Goal: Complete application form: Complete application form

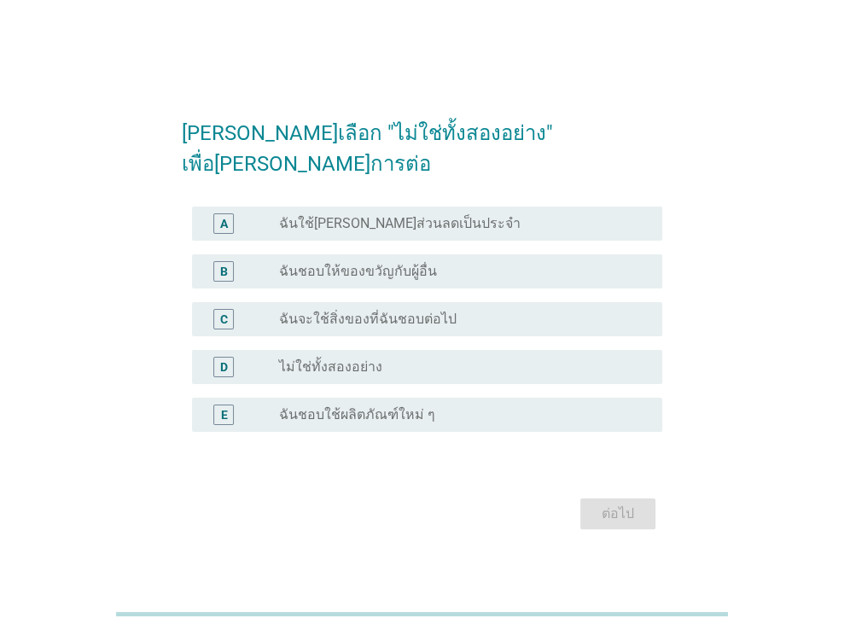
click at [382, 358] on div "radio_button_unchecked ไม่ใช่ทั้งสองอย่าง" at bounding box center [457, 366] width 356 height 17
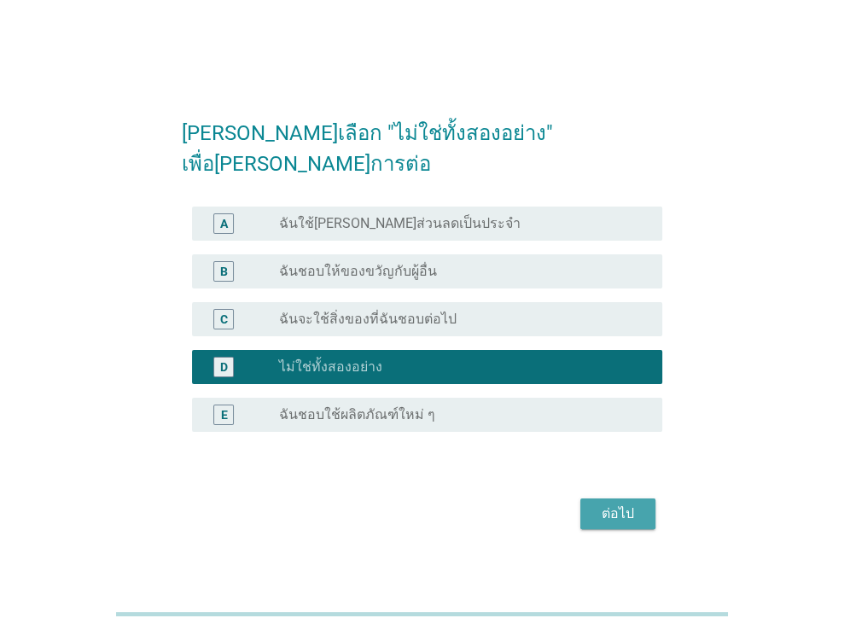
click at [629, 503] on div "ต่อไป" at bounding box center [618, 513] width 48 height 20
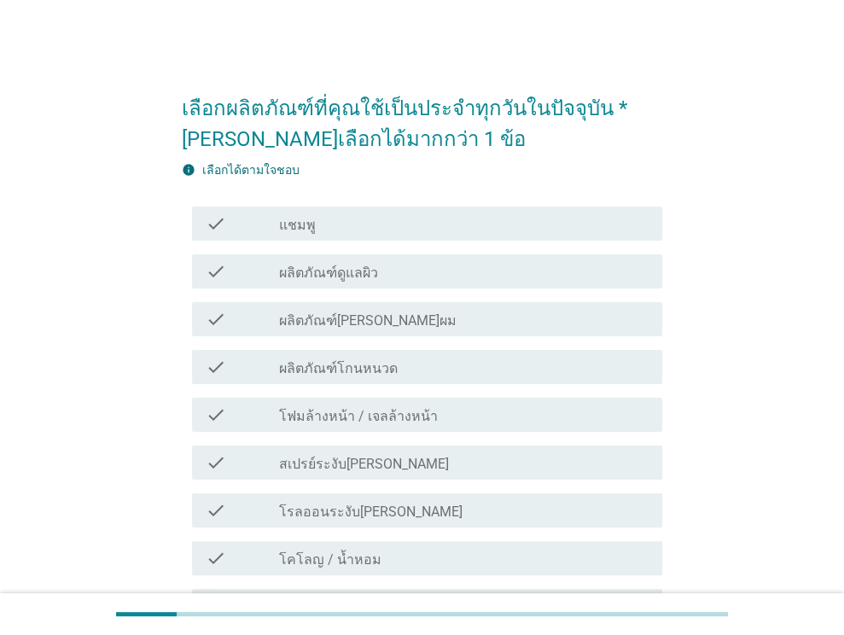
click at [398, 224] on div "check_box_outline_blank แชมพู" at bounding box center [463, 223] width 369 height 20
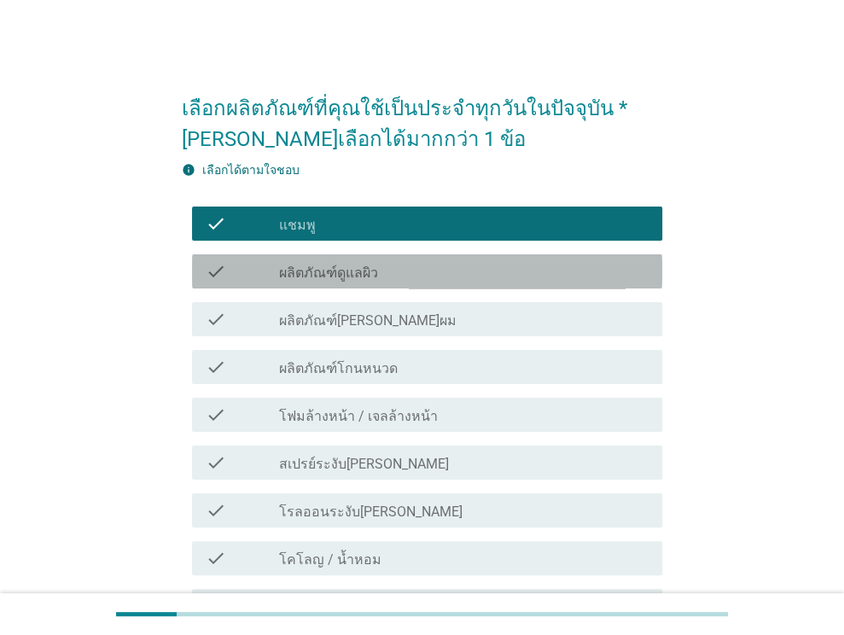
click at [377, 279] on div "check_box_outline_blank ผลิตภัณฑ์ดูแลผิว" at bounding box center [463, 271] width 369 height 20
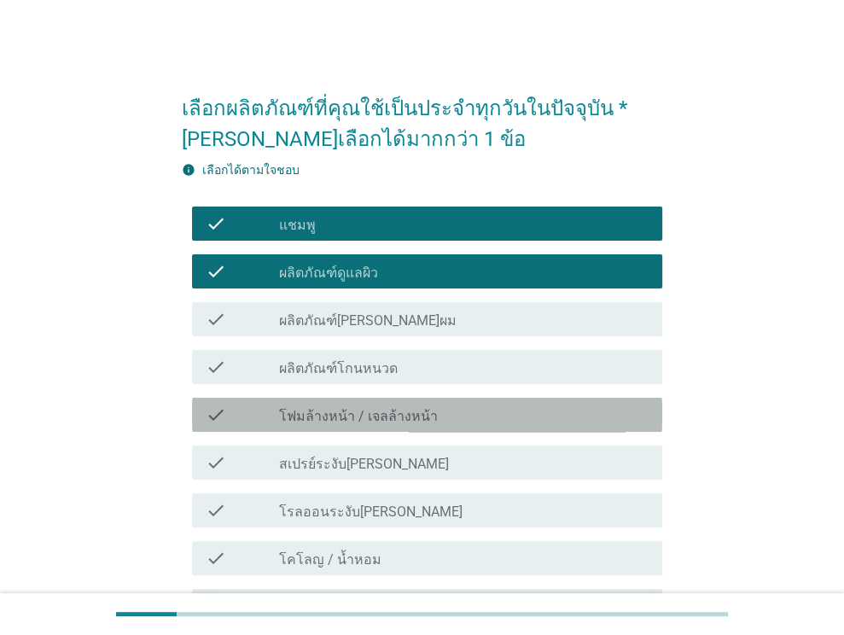
click at [412, 413] on label "โฟมล้างหน้า / เจลล้างหน้า" at bounding box center [358, 416] width 159 height 17
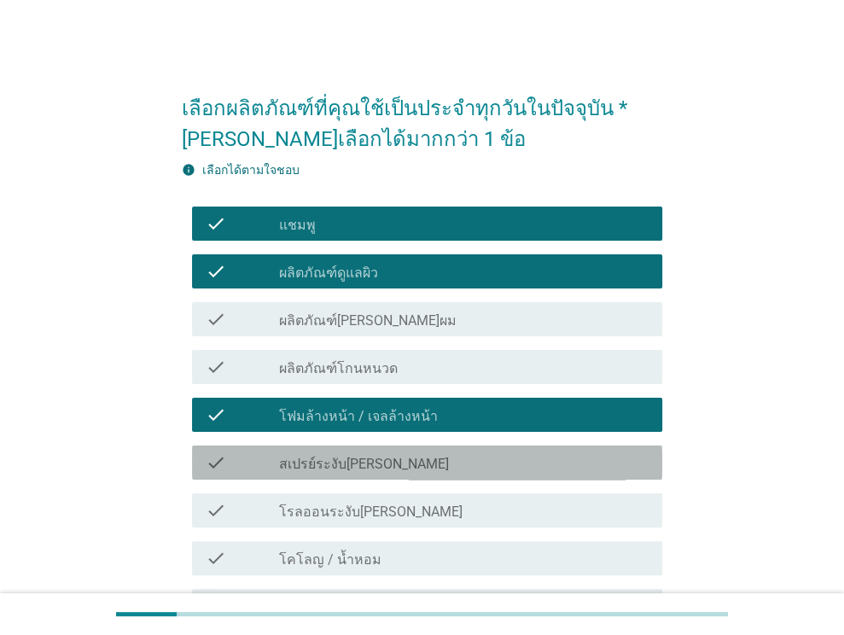
click at [395, 462] on div "check_box_outline_blank สเปรย์ระงับกลิ่นกาย" at bounding box center [463, 462] width 369 height 20
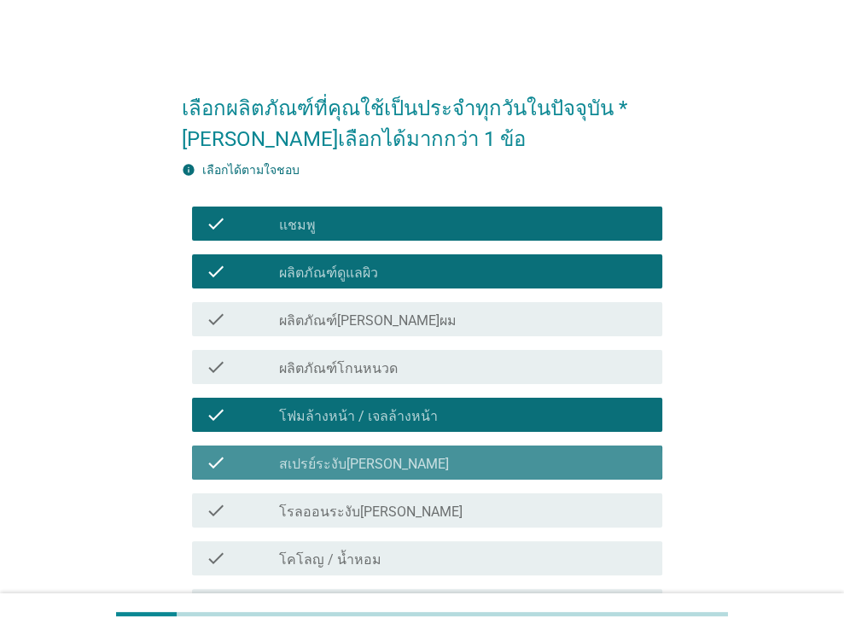
click at [395, 461] on div "check_box_outline_blank สเปรย์ระงับกลิ่นกาย" at bounding box center [463, 462] width 369 height 20
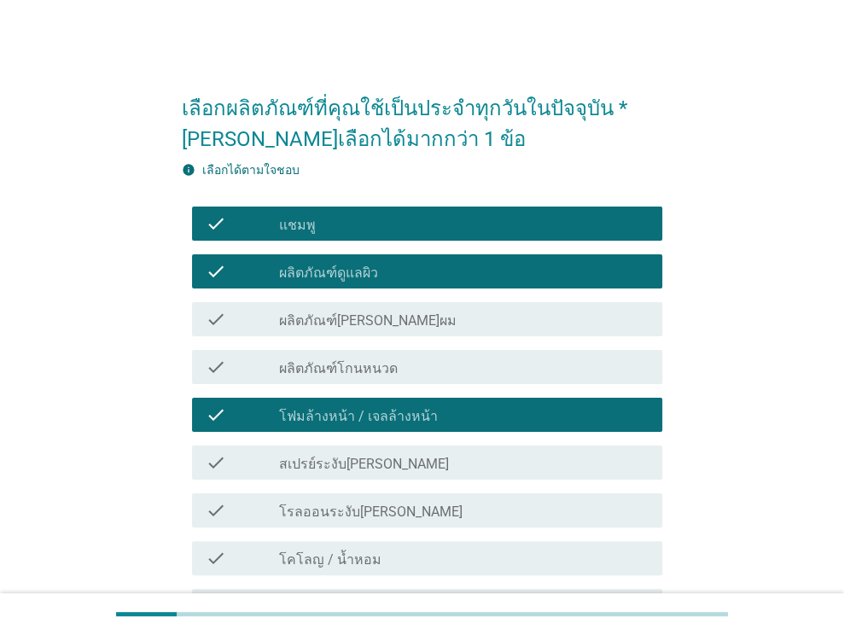
click at [427, 497] on div "check check_box_outline_blank โรลออนระงับกลิ่นกาย" at bounding box center [427, 510] width 470 height 34
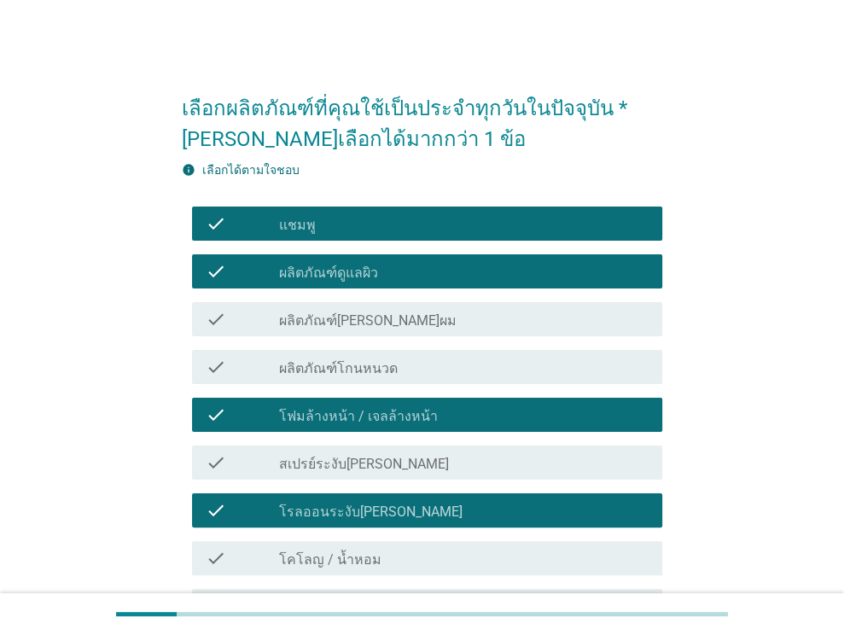
click at [427, 565] on div "check_box_outline_blank โคโลญ / น้ำหอม" at bounding box center [463, 558] width 369 height 20
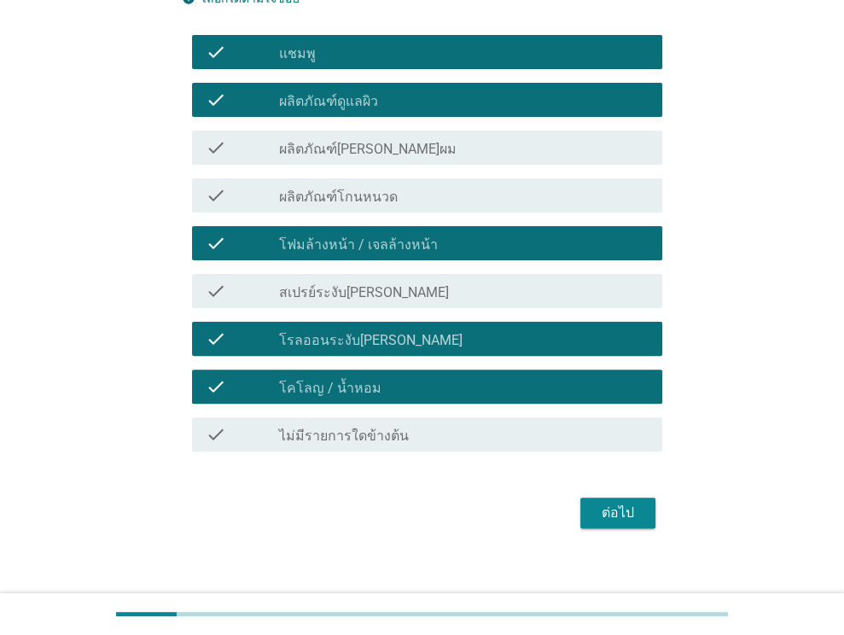
scroll to position [187, 0]
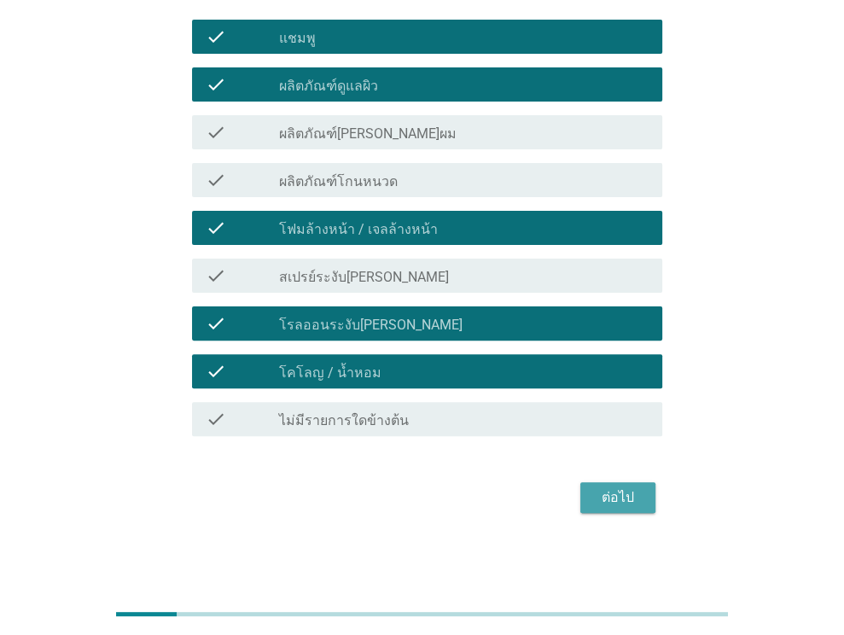
click at [620, 508] on button "ต่อไป" at bounding box center [617, 497] width 75 height 31
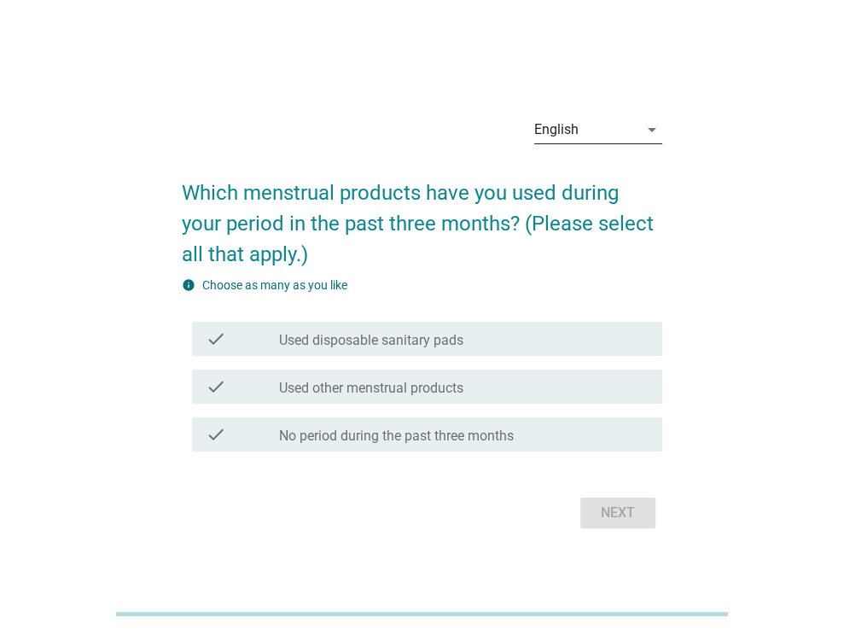
click at [600, 139] on div "English" at bounding box center [586, 129] width 104 height 27
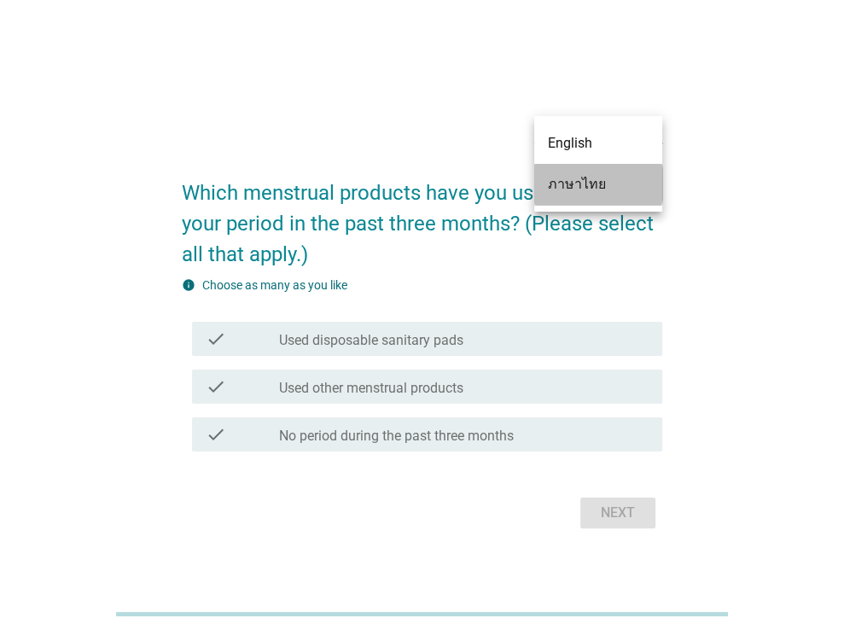
click at [595, 190] on div "ภาษาไทย" at bounding box center [598, 184] width 101 height 20
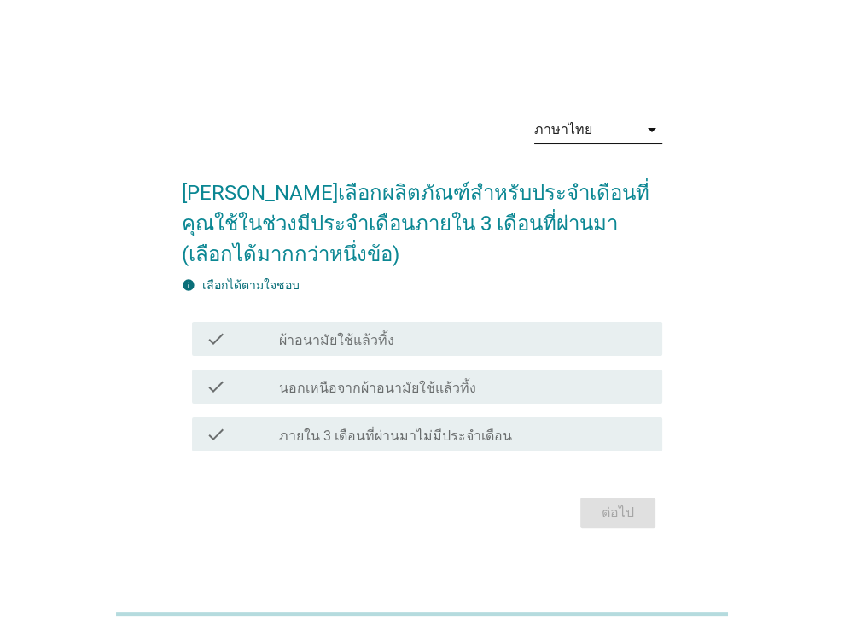
click at [450, 334] on div "check_box_outline_blank ผ้าอนามัยใช้แล้วทิ้ง" at bounding box center [463, 339] width 369 height 20
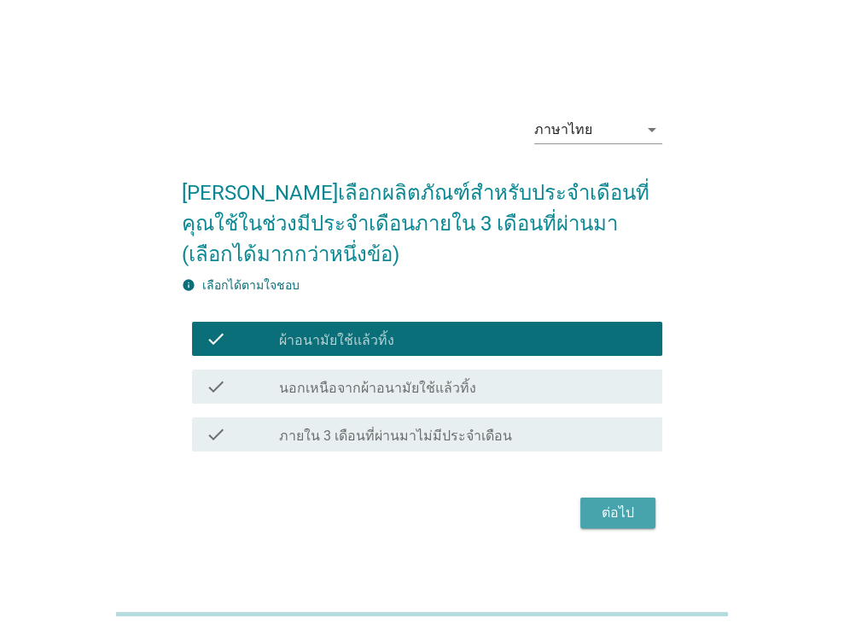
click at [634, 512] on div "ต่อไป" at bounding box center [618, 513] width 48 height 20
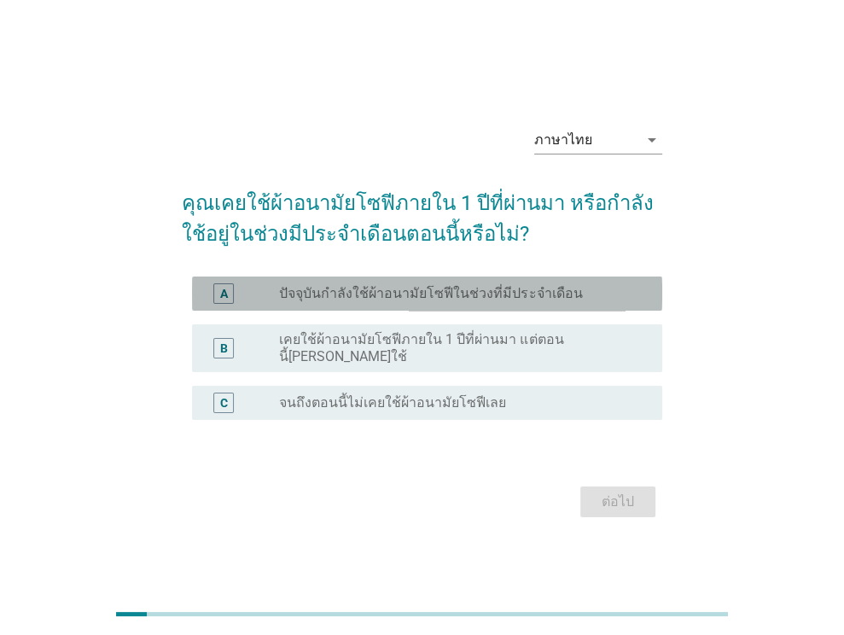
click at [499, 300] on label "ปัจจุบันกำลังใช้ผ้าอนามัยโซฟีในช่วงที่มีประจำเดือน" at bounding box center [430, 293] width 303 height 17
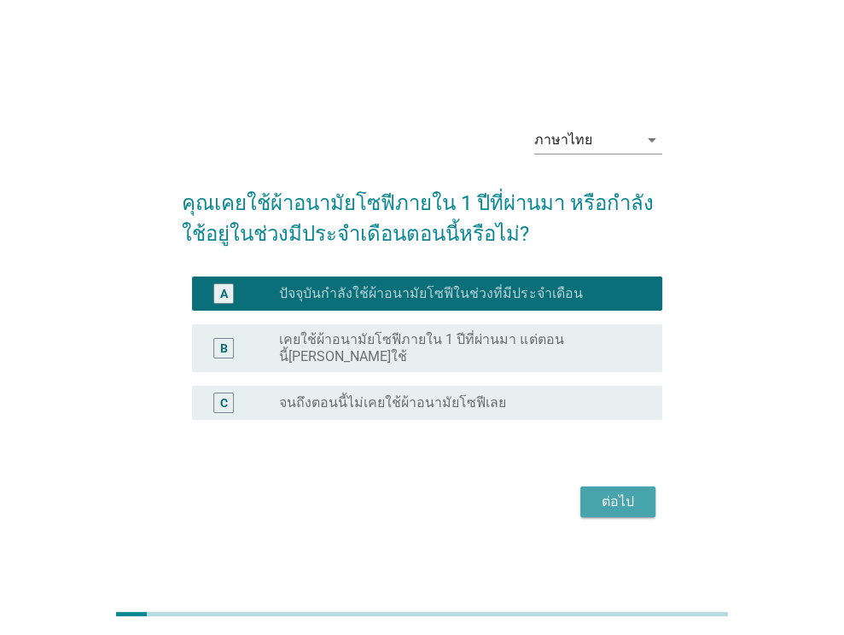
click at [605, 491] on div "ต่อไป" at bounding box center [618, 501] width 48 height 20
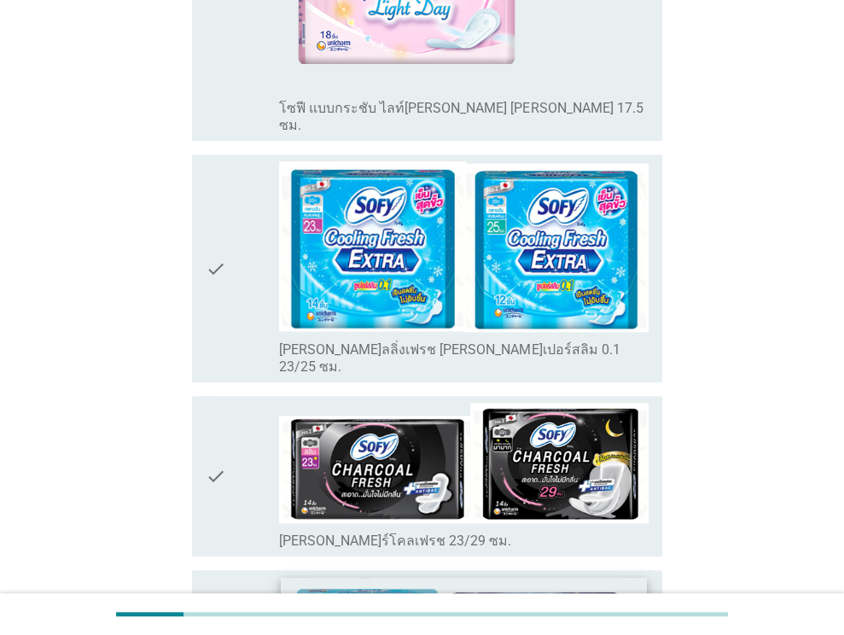
scroll to position [1024, 0]
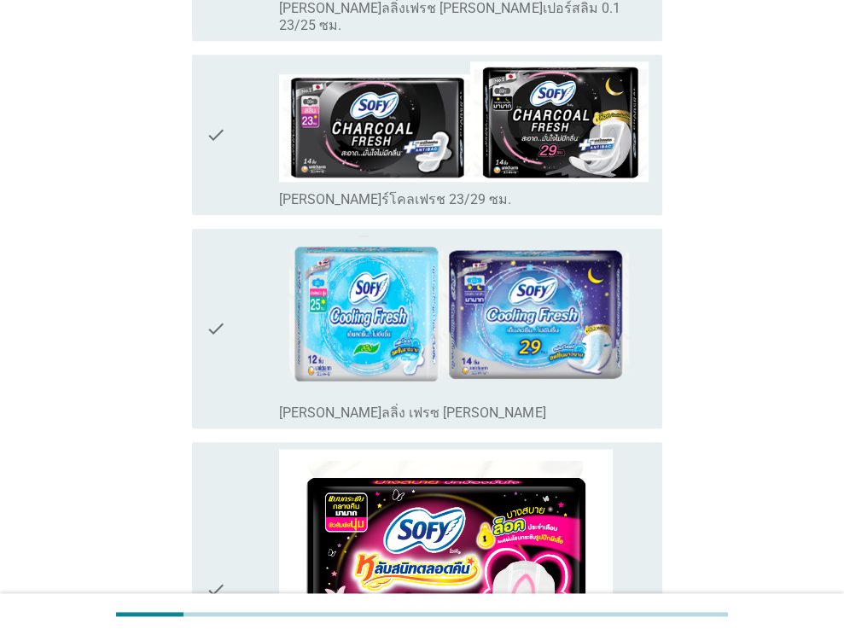
click at [216, 245] on icon "check" at bounding box center [216, 329] width 20 height 186
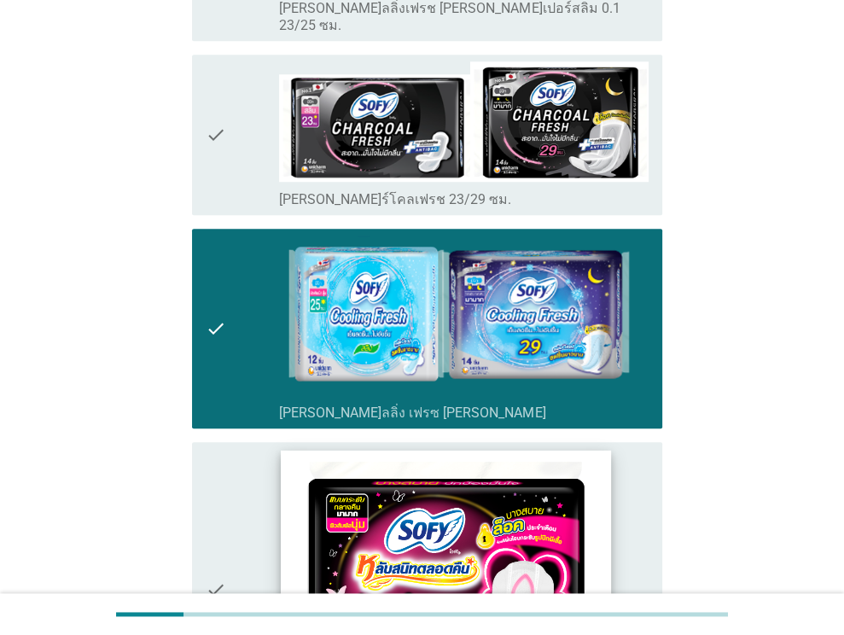
scroll to position [1280, 0]
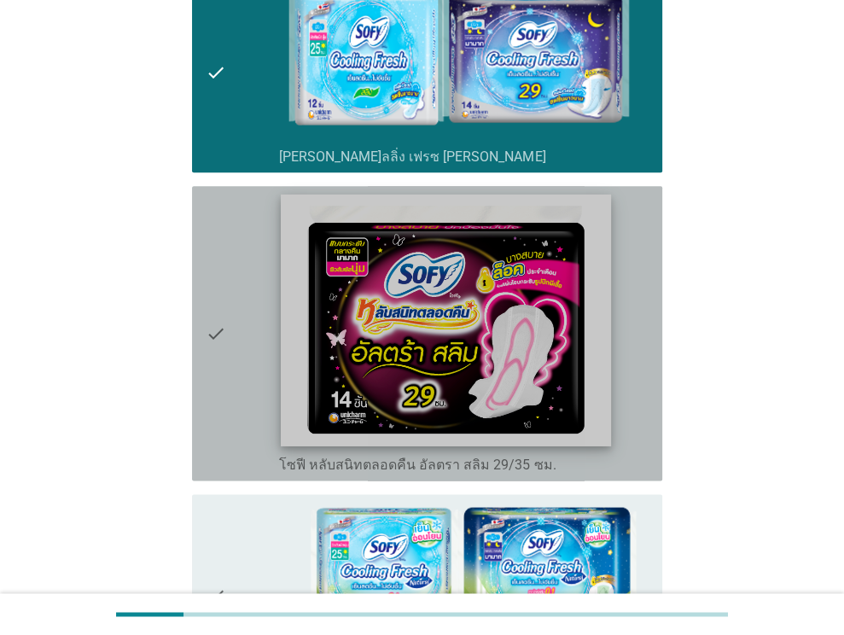
click at [450, 256] on img at bounding box center [446, 321] width 330 height 252
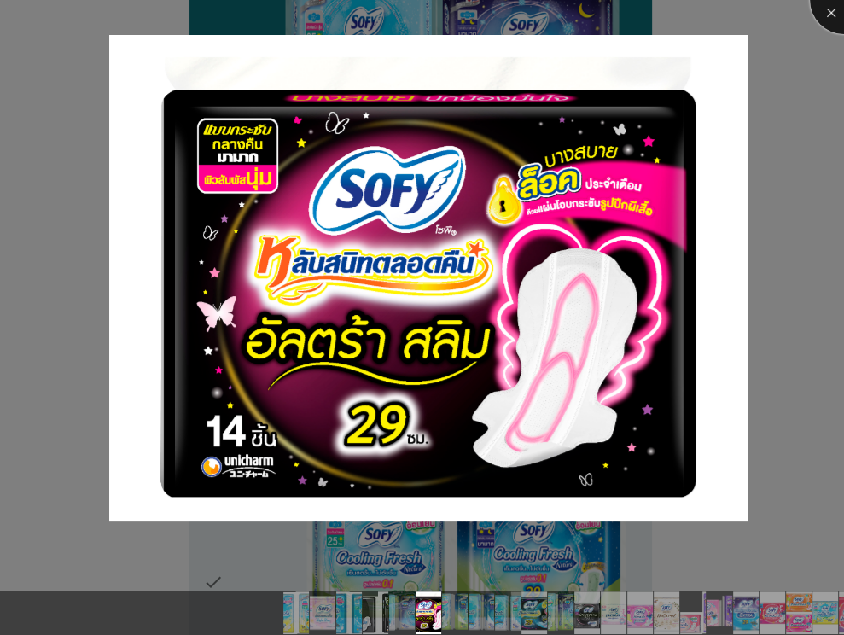
click at [819, 17] on div at bounding box center [844, 0] width 68 height 68
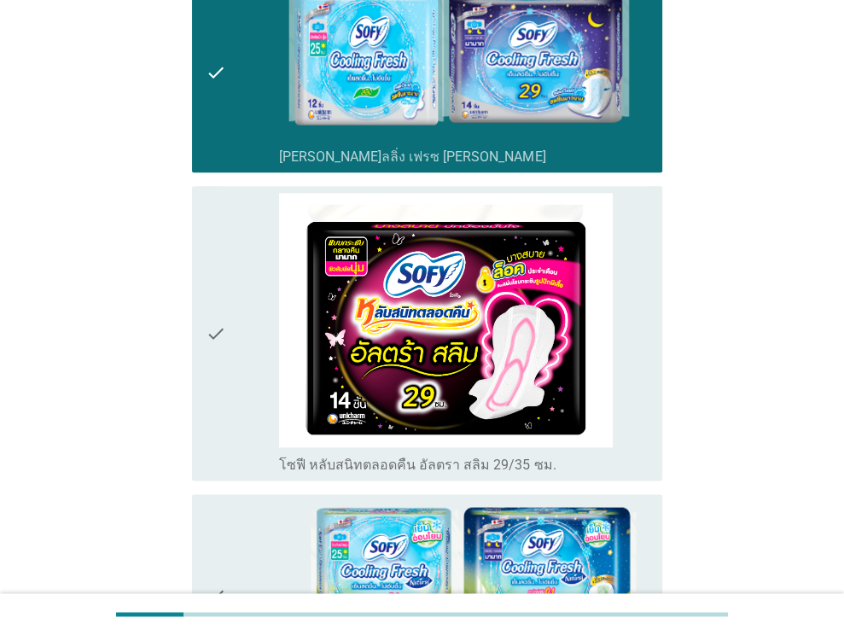
click at [264, 351] on div "check" at bounding box center [243, 333] width 74 height 281
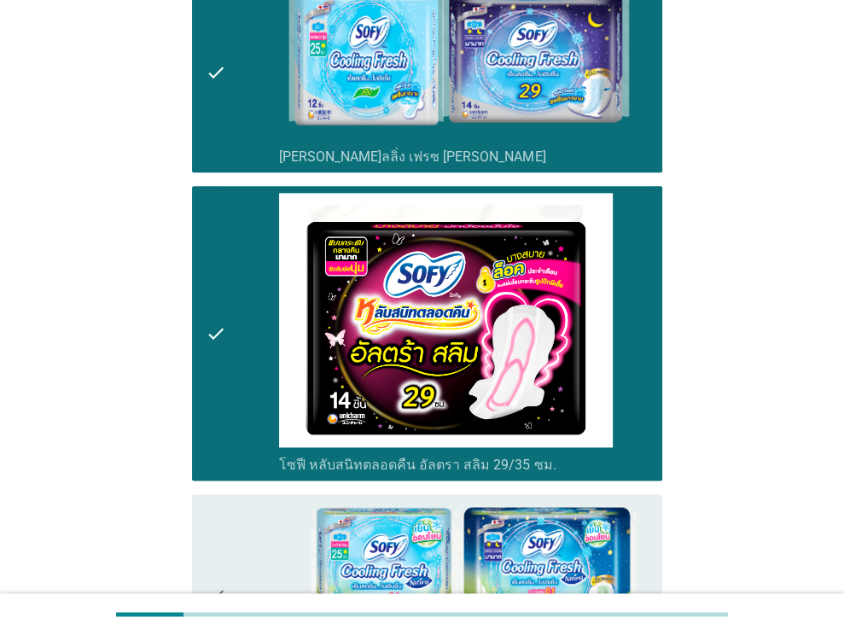
click at [246, 501] on div "check" at bounding box center [243, 595] width 74 height 189
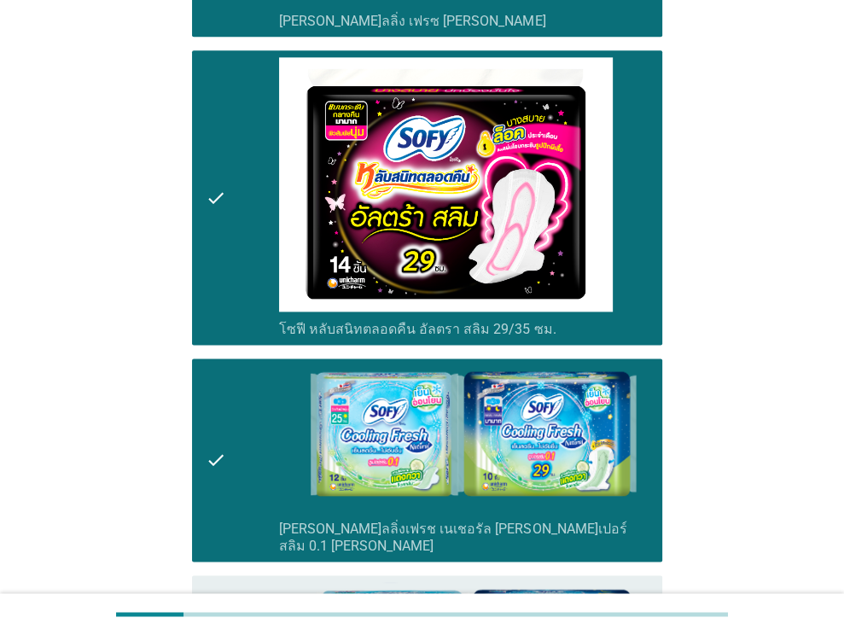
scroll to position [1536, 0]
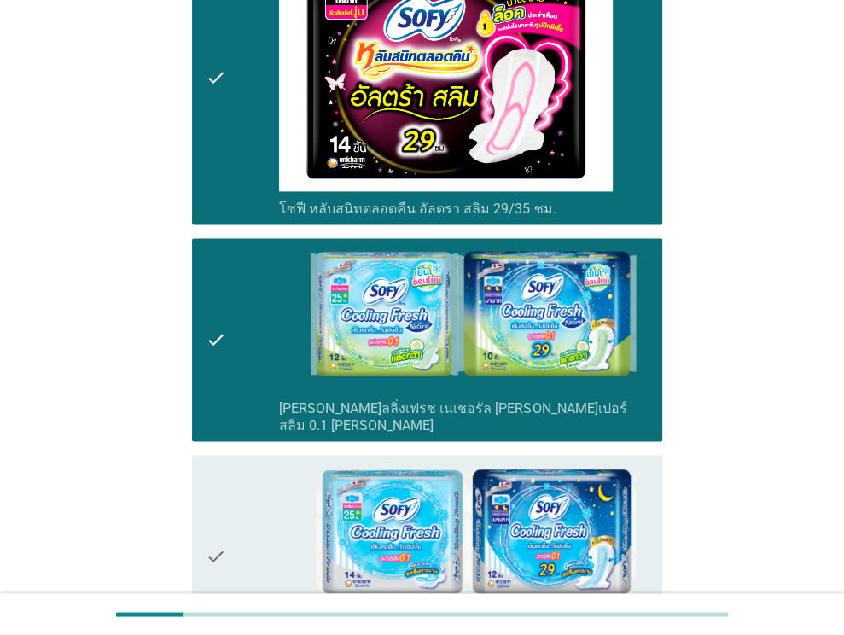
click at [248, 462] on div "check" at bounding box center [243, 556] width 74 height 189
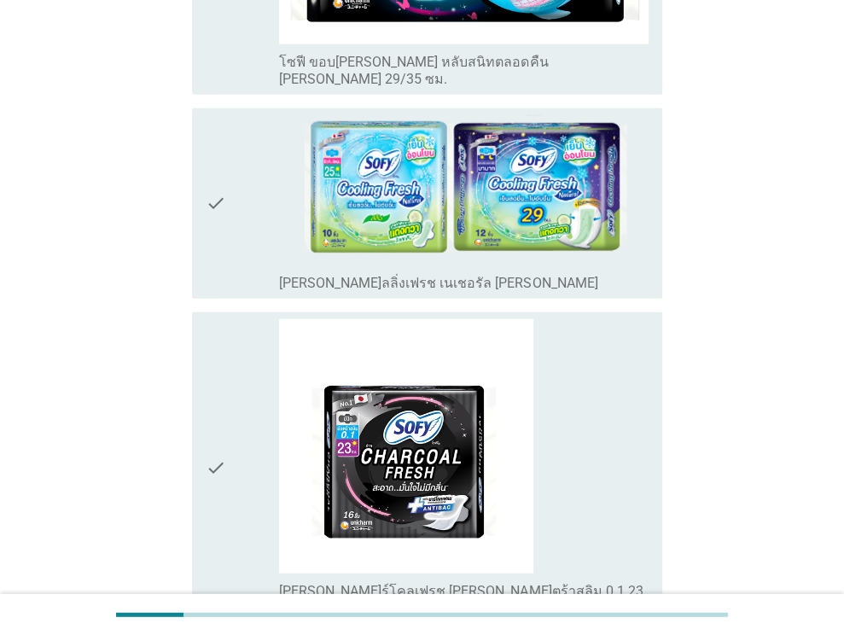
scroll to position [2730, 0]
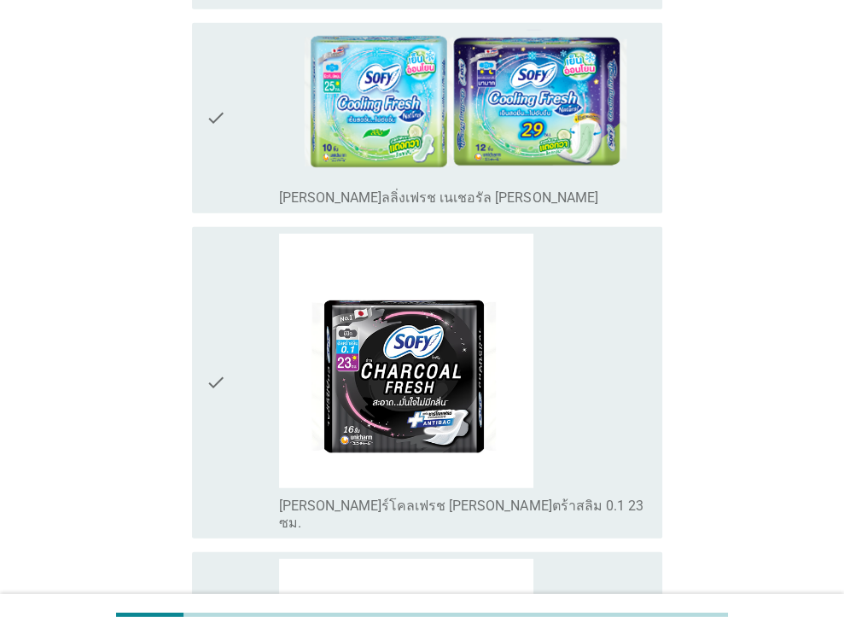
click at [241, 312] on div "check" at bounding box center [243, 383] width 74 height 298
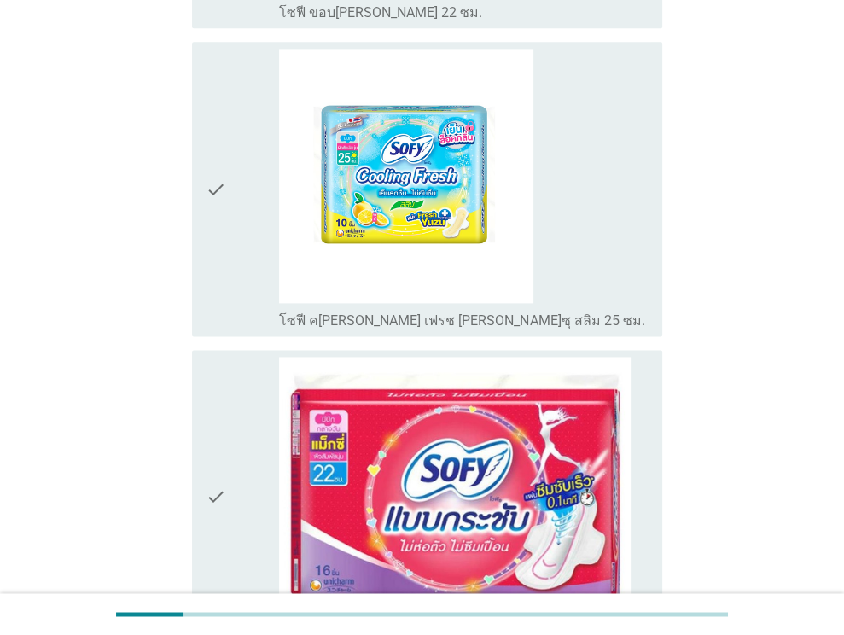
scroll to position [5888, 0]
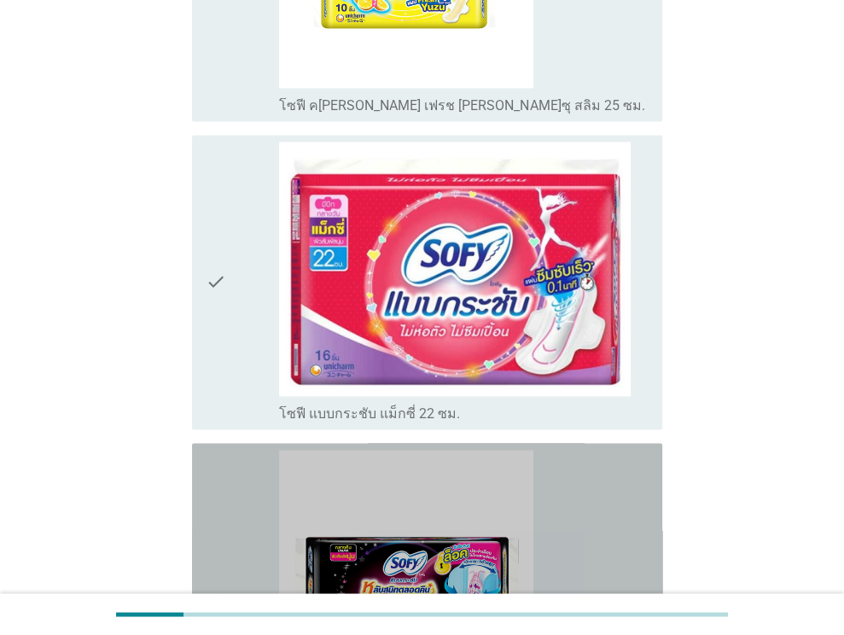
click at [242, 450] on div "check" at bounding box center [243, 599] width 74 height 298
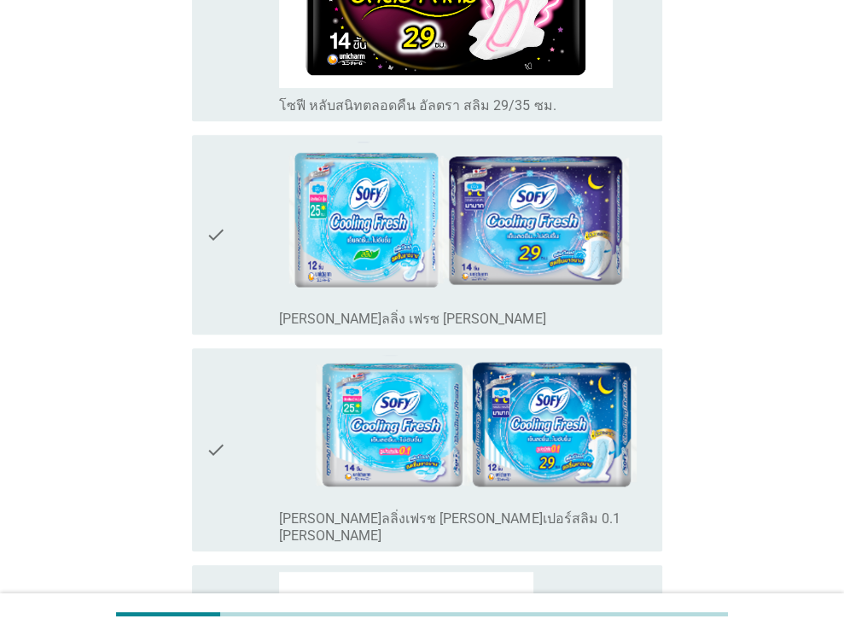
scroll to position [597, 0]
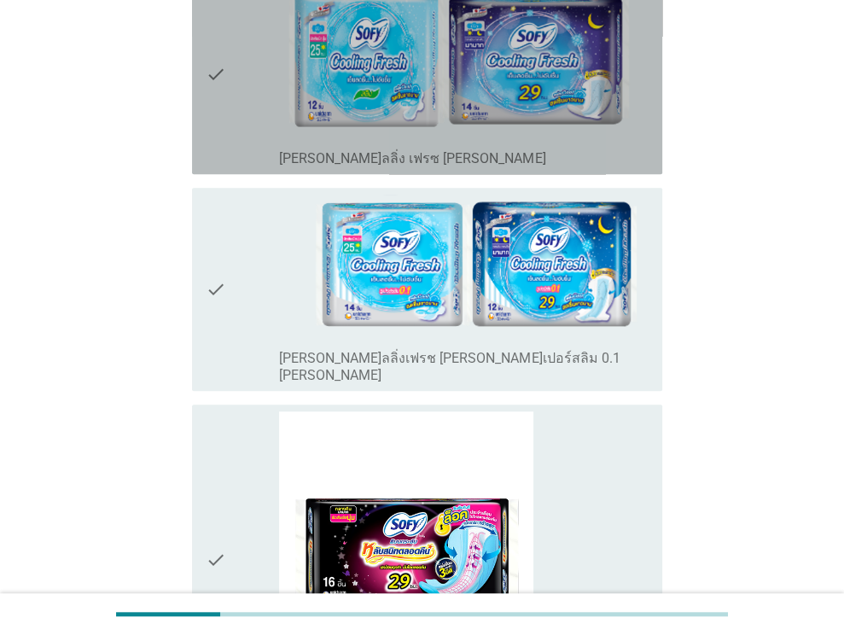
click at [246, 140] on div "check" at bounding box center [243, 74] width 74 height 186
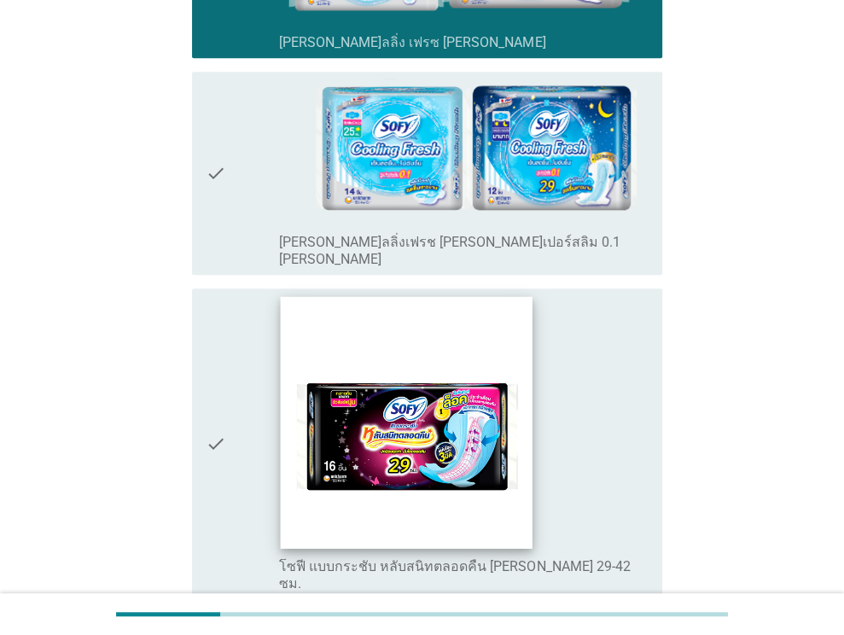
scroll to position [853, 0]
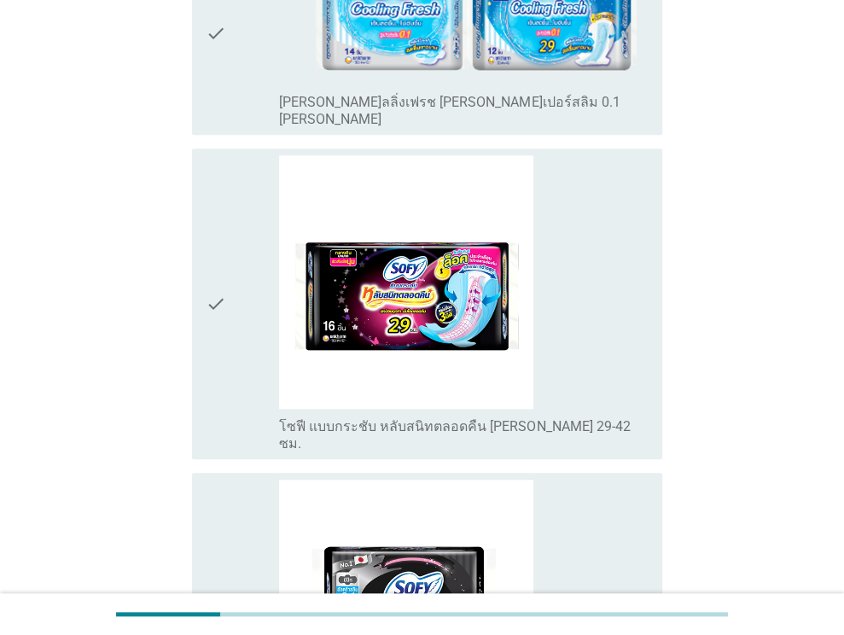
click at [246, 398] on div "check" at bounding box center [243, 304] width 74 height 298
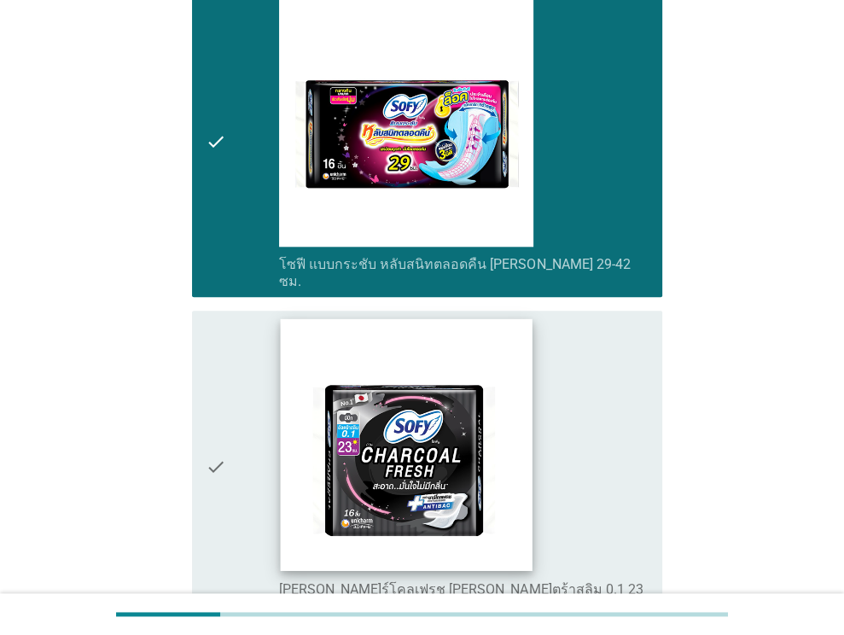
scroll to position [1024, 0]
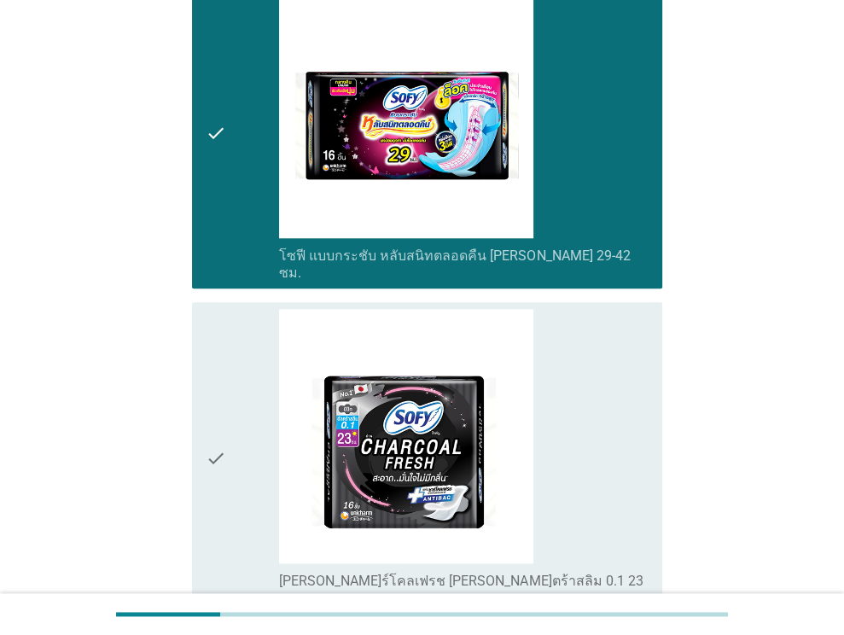
click at [262, 491] on div "check" at bounding box center [243, 458] width 74 height 298
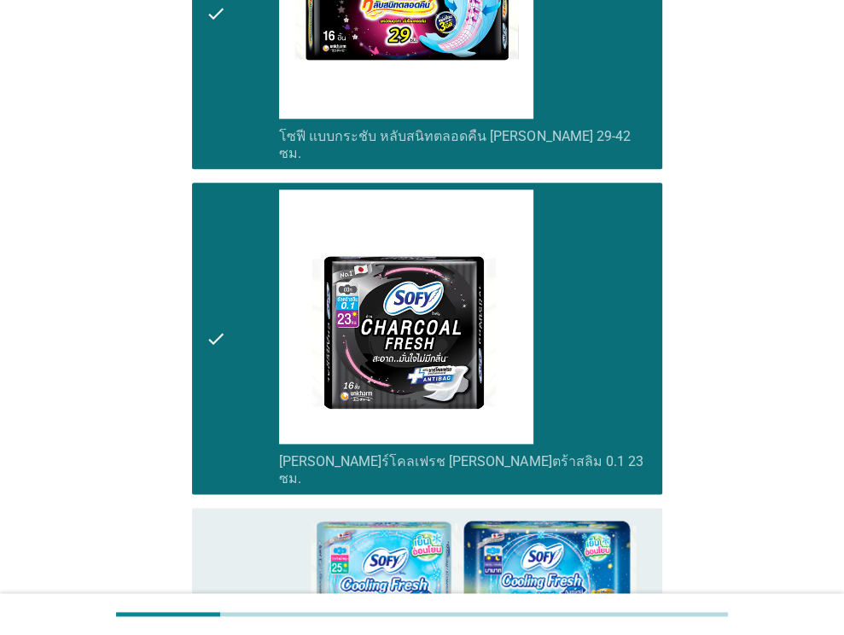
scroll to position [1372, 0]
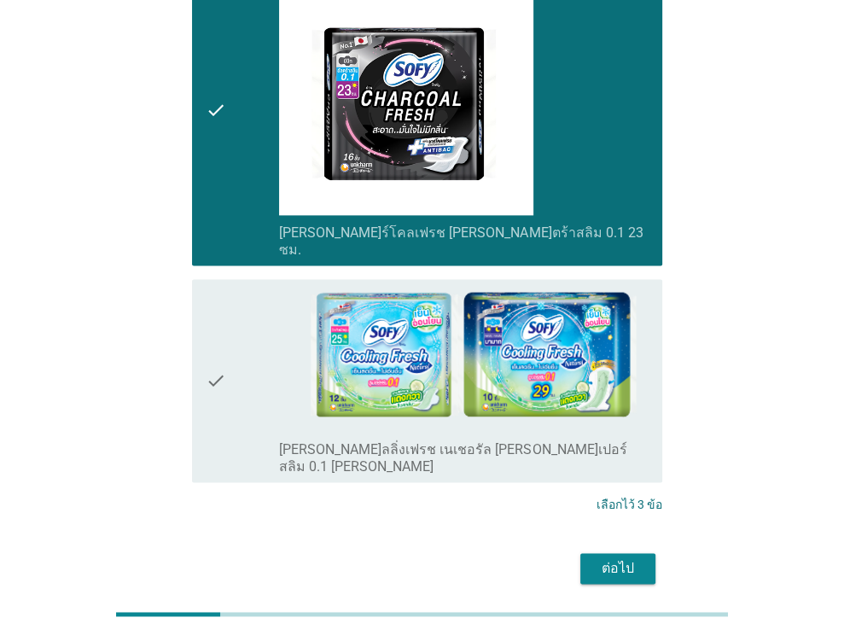
click at [621, 558] on div "ต่อไป" at bounding box center [618, 568] width 48 height 20
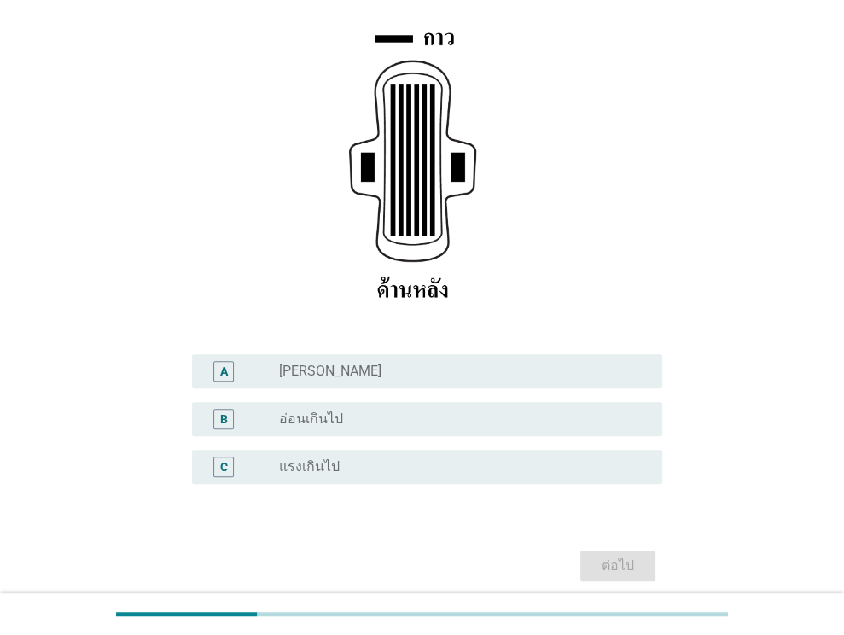
scroll to position [256, 0]
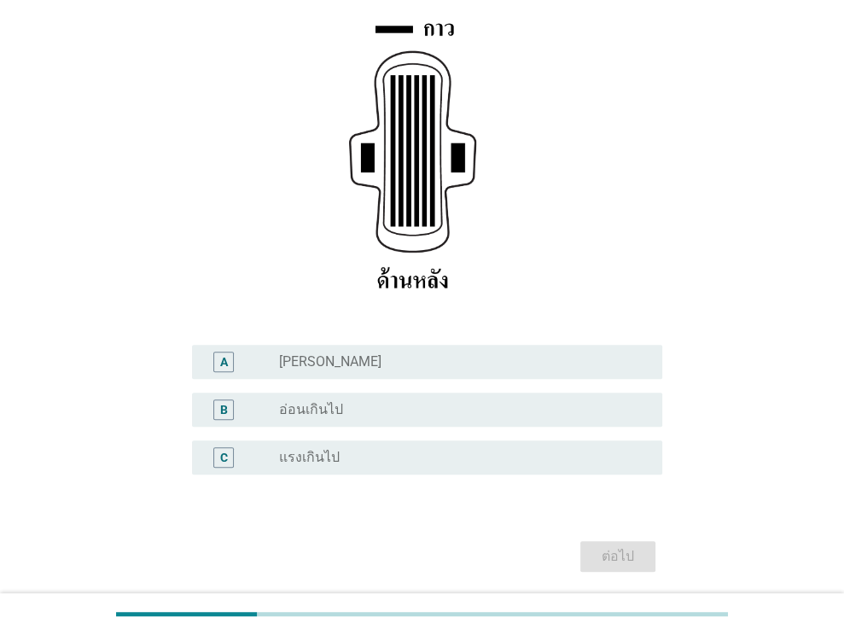
click at [306, 359] on div "radio_button_unchecked [PERSON_NAME]" at bounding box center [457, 361] width 356 height 17
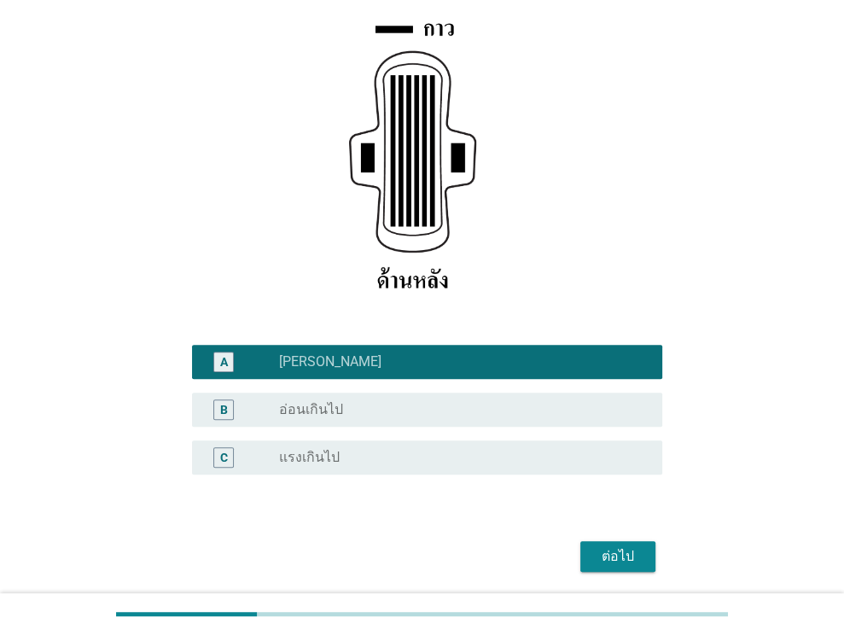
click at [615, 552] on div "ต่อไป" at bounding box center [618, 556] width 48 height 20
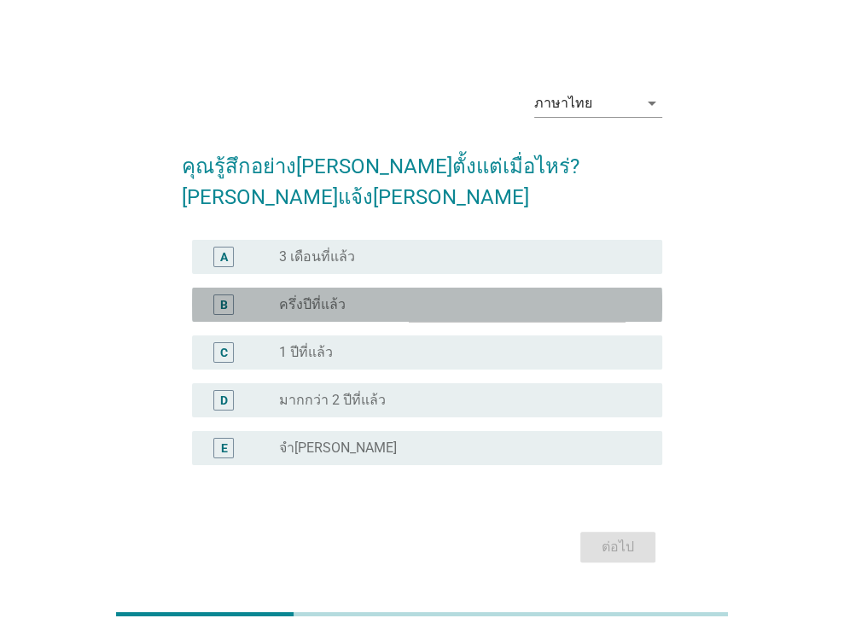
click at [375, 296] on div "radio_button_unchecked ครึ่งปีที่แล้ว" at bounding box center [457, 304] width 356 height 17
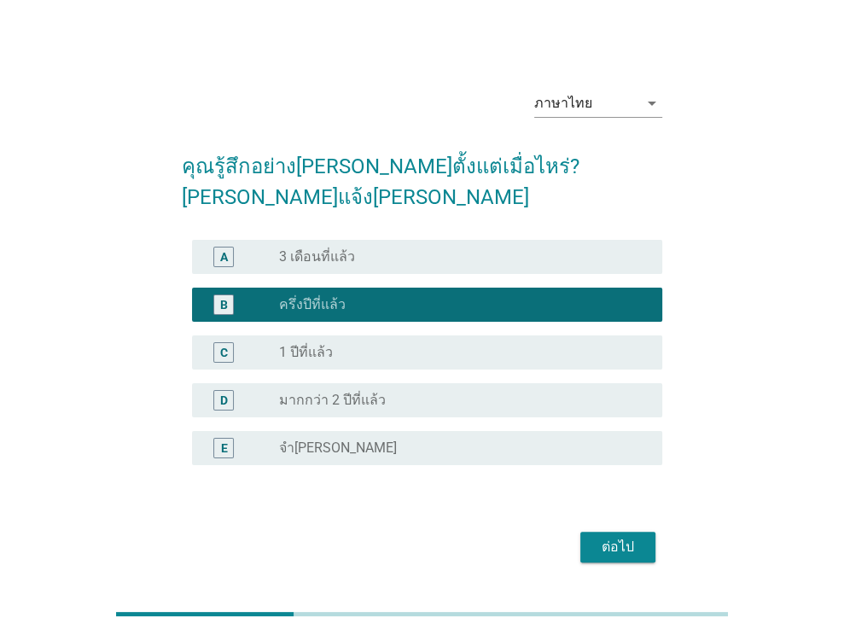
click at [623, 537] on div "ต่อไป" at bounding box center [618, 547] width 48 height 20
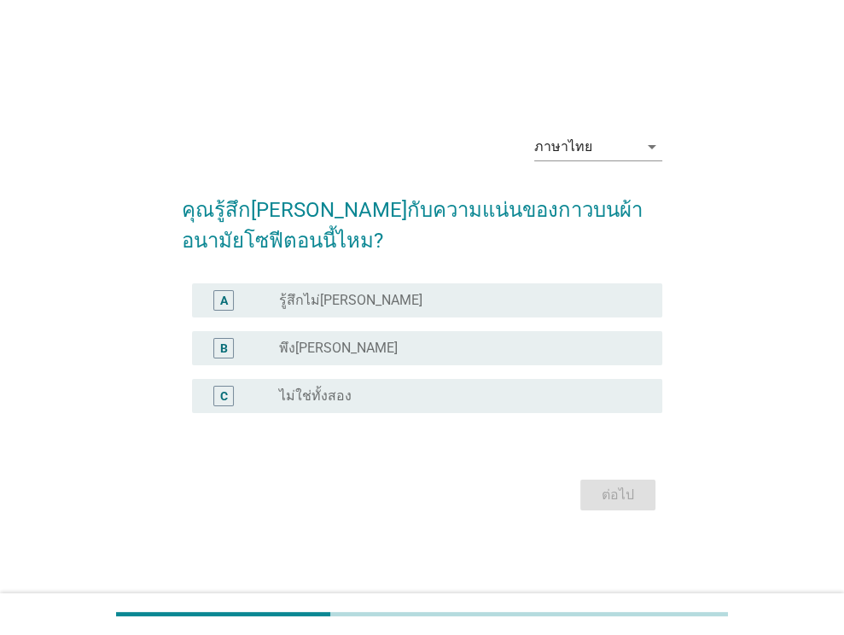
click at [396, 353] on div "radio_button_unchecked พึง[PERSON_NAME]" at bounding box center [457, 348] width 356 height 17
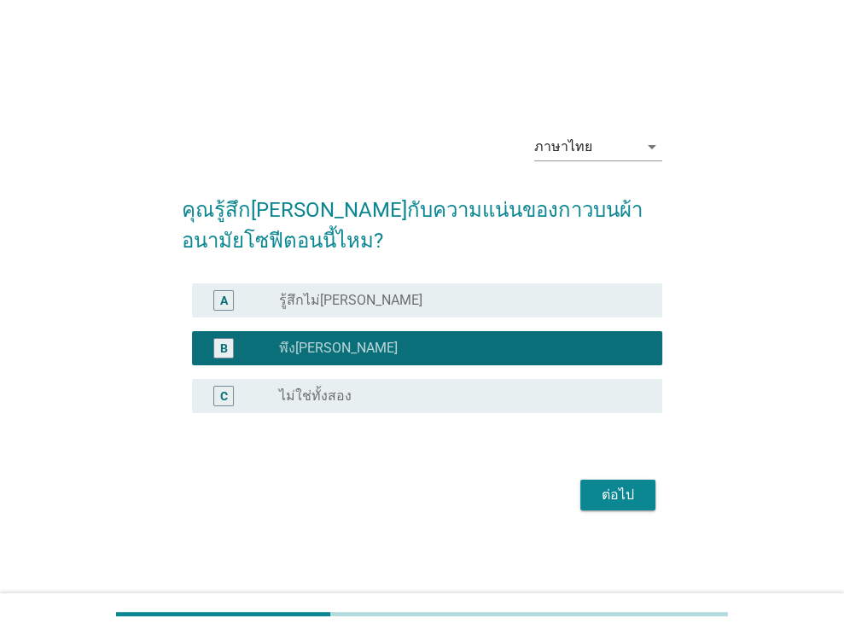
click at [608, 498] on div "ต่อไป" at bounding box center [618, 495] width 48 height 20
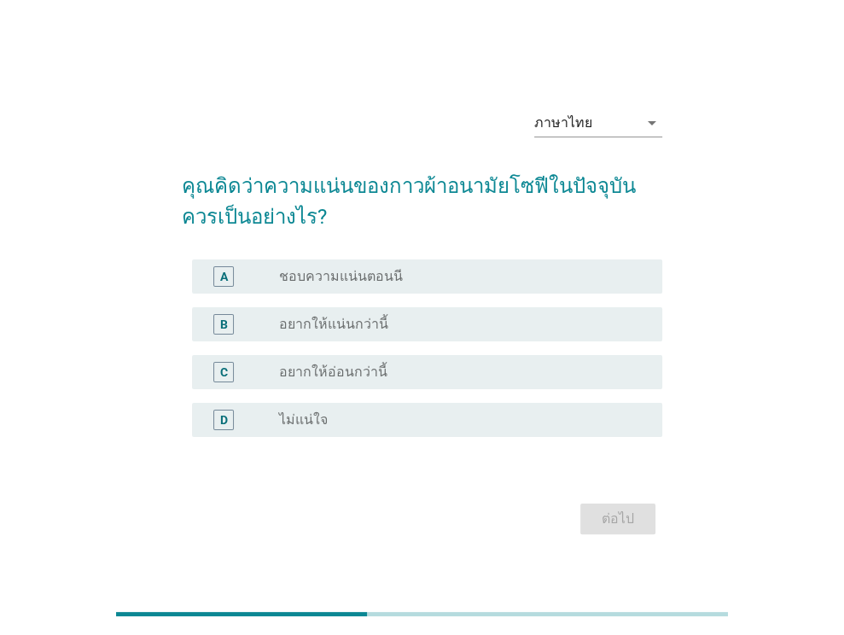
click at [376, 316] on label "อยากให้แน่นกว่านี้" at bounding box center [333, 324] width 109 height 17
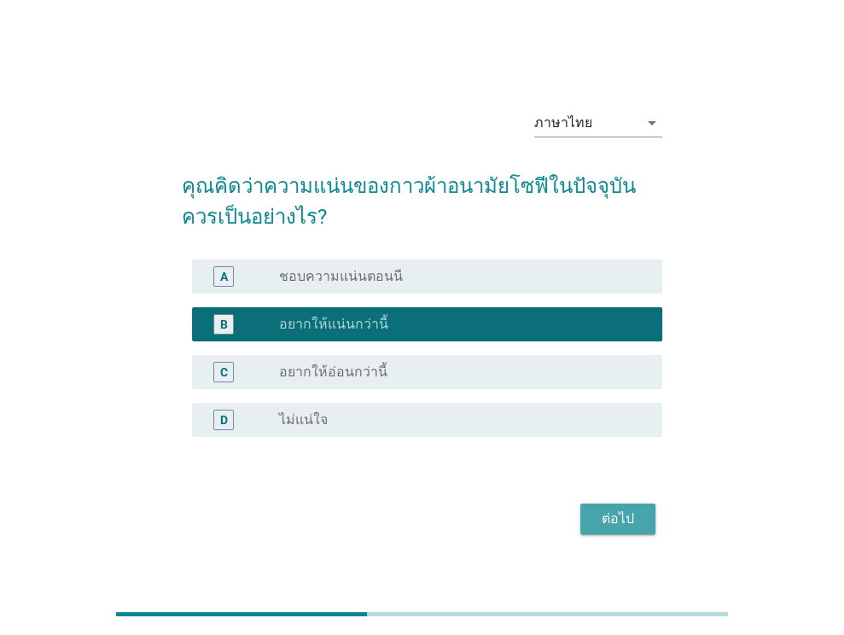
click at [628, 515] on div "ต่อไป" at bounding box center [618, 519] width 48 height 20
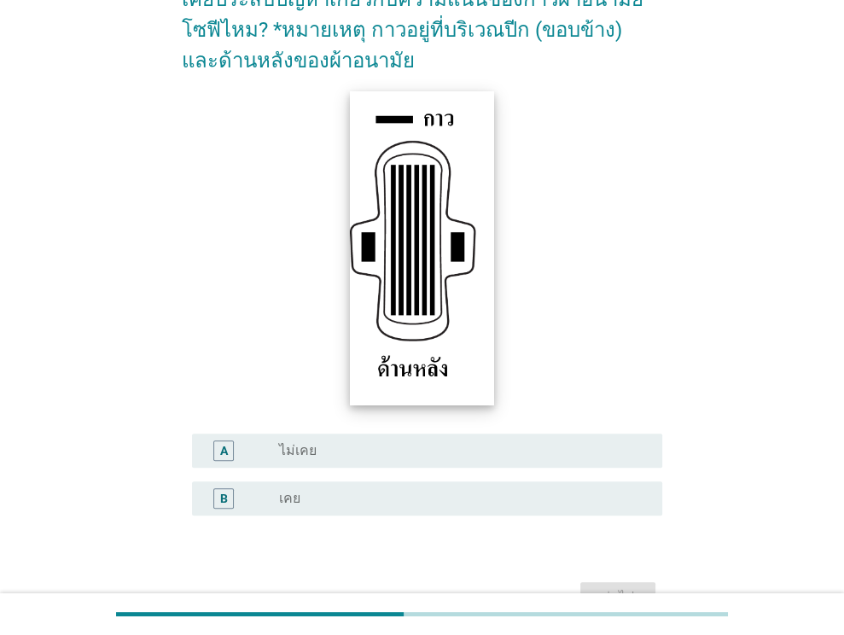
scroll to position [171, 0]
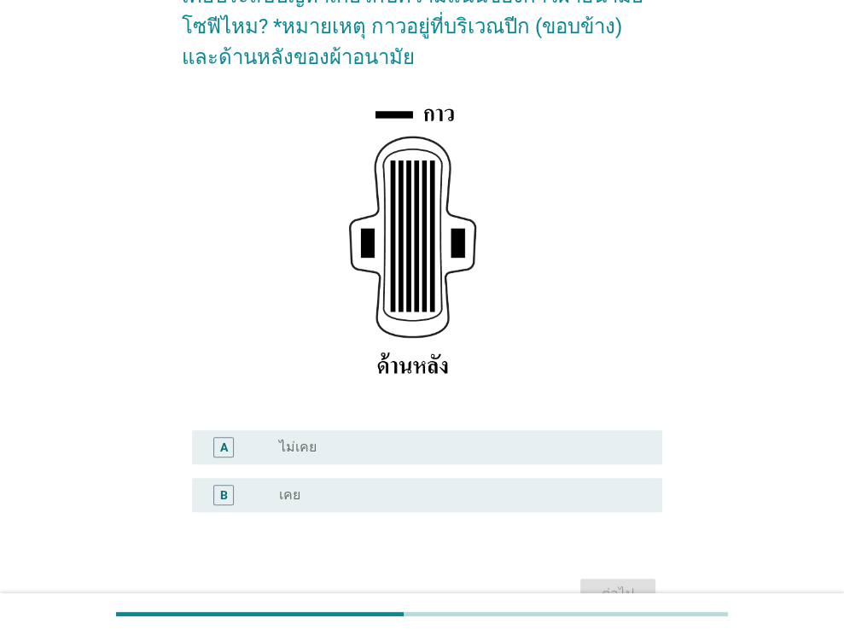
click at [459, 451] on div "radio_button_unchecked ไม่เคย" at bounding box center [457, 447] width 356 height 17
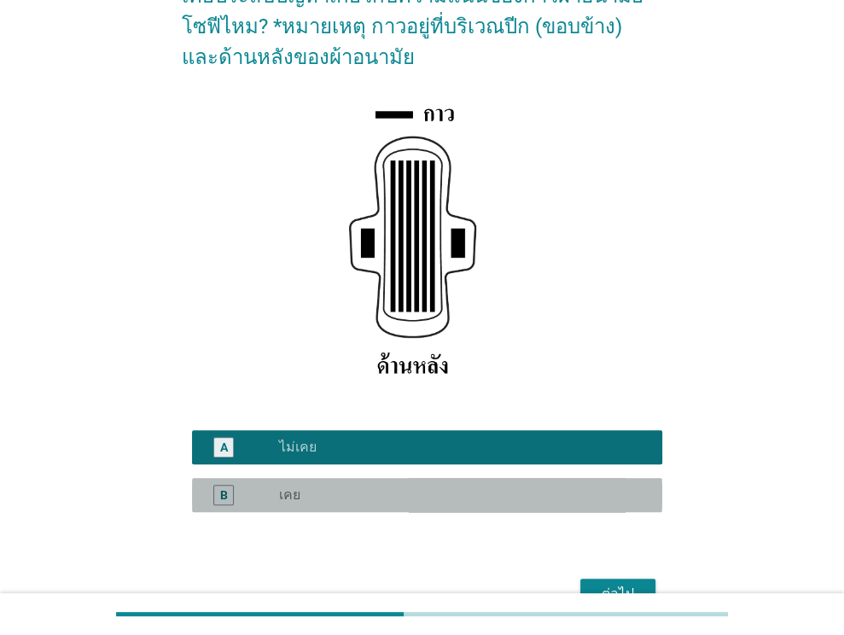
click at [451, 496] on div "radio_button_unchecked เคย" at bounding box center [457, 494] width 356 height 17
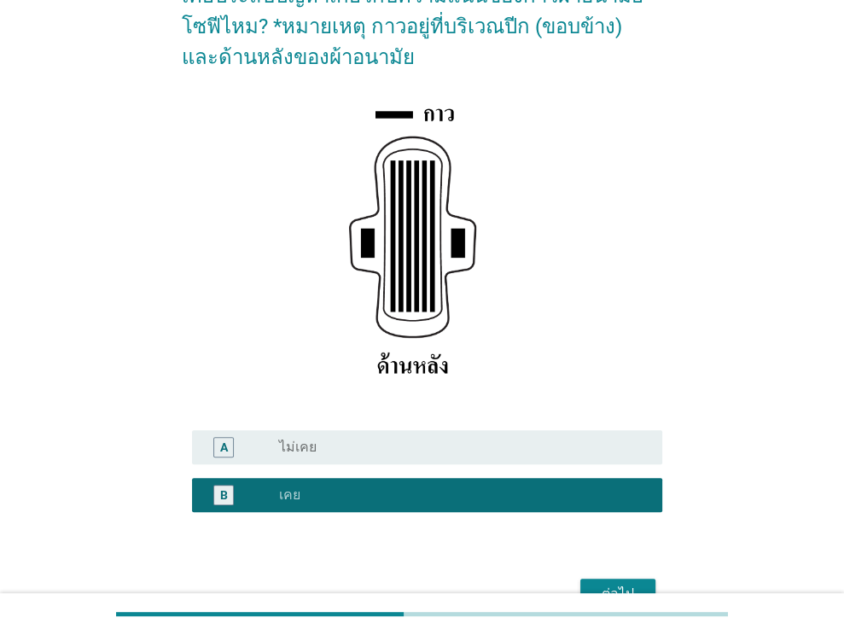
click at [602, 584] on div "ต่อไป" at bounding box center [618, 594] width 48 height 20
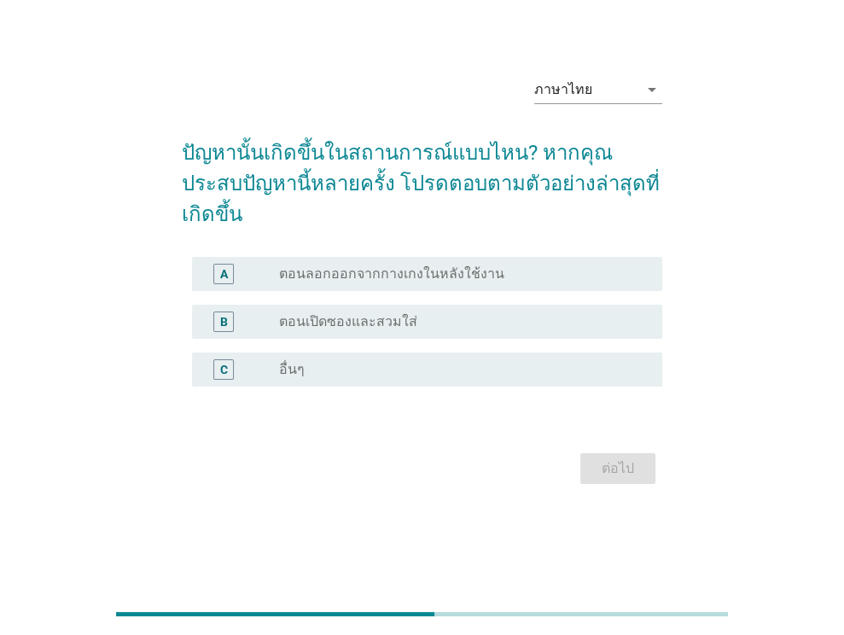
scroll to position [0, 0]
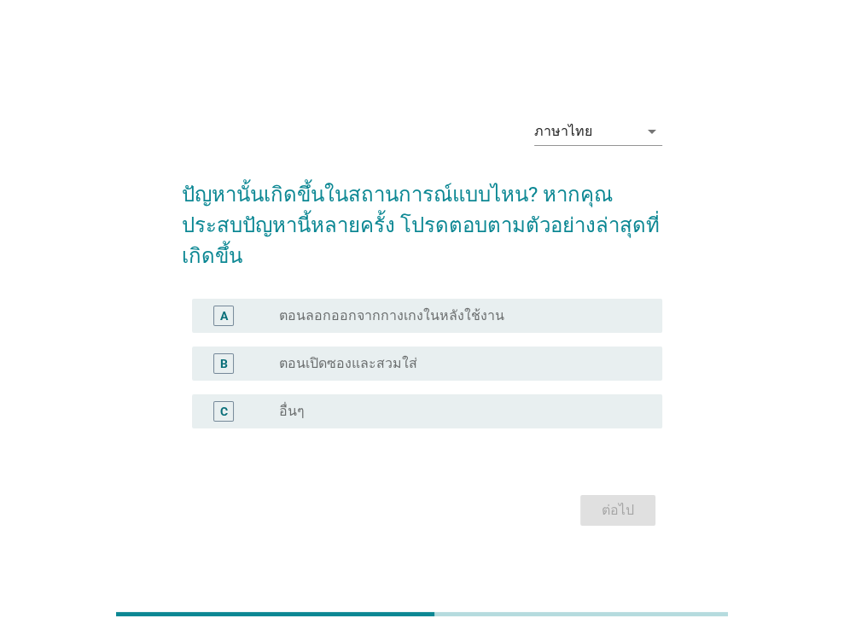
click at [490, 307] on label "ตอนลอกออกจากกางเกงในหลังใช้งาน" at bounding box center [391, 315] width 225 height 17
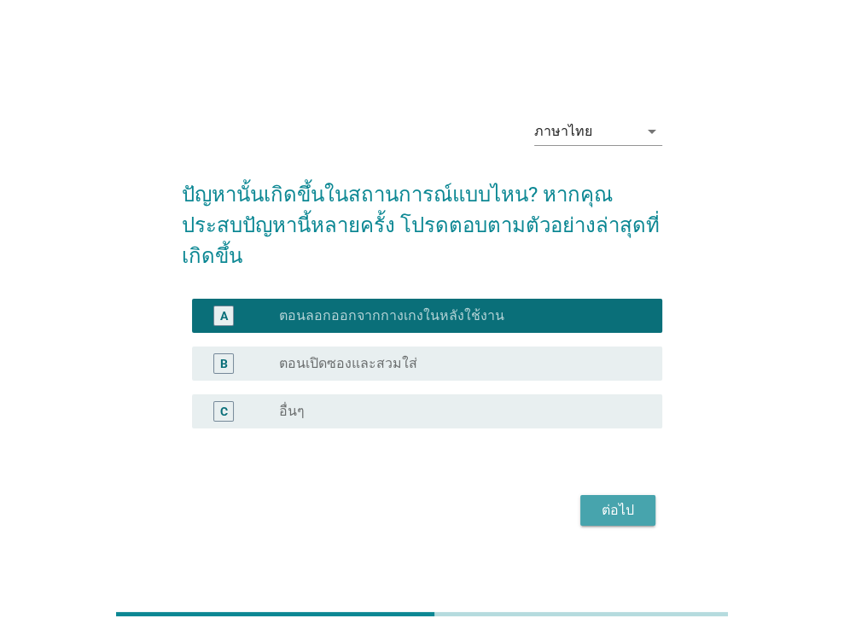
click at [618, 495] on button "ต่อไป" at bounding box center [617, 510] width 75 height 31
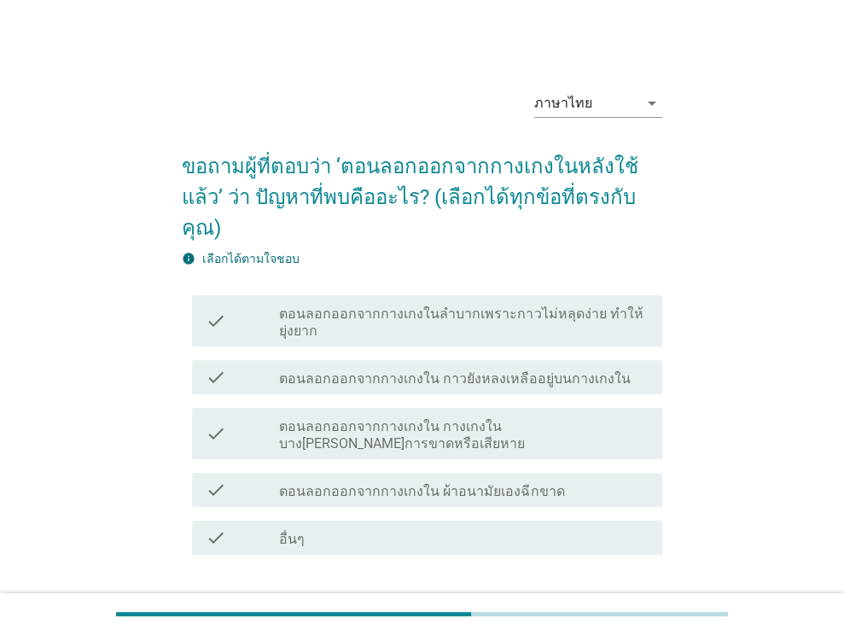
click at [556, 418] on label "ตอนลอกออกจากกางเกงใน กางเกงในบาง[PERSON_NAME]การขาดหรือเสียหาย" at bounding box center [463, 435] width 369 height 34
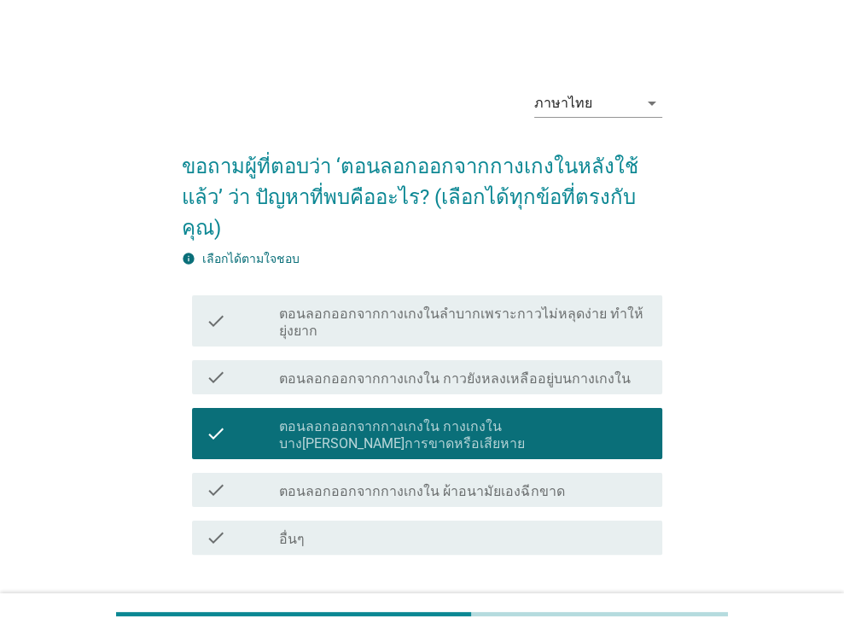
click at [553, 418] on label "ตอนลอกออกจากกางเกงใน กางเกงในบาง[PERSON_NAME]การขาดหรือเสียหาย" at bounding box center [463, 435] width 369 height 34
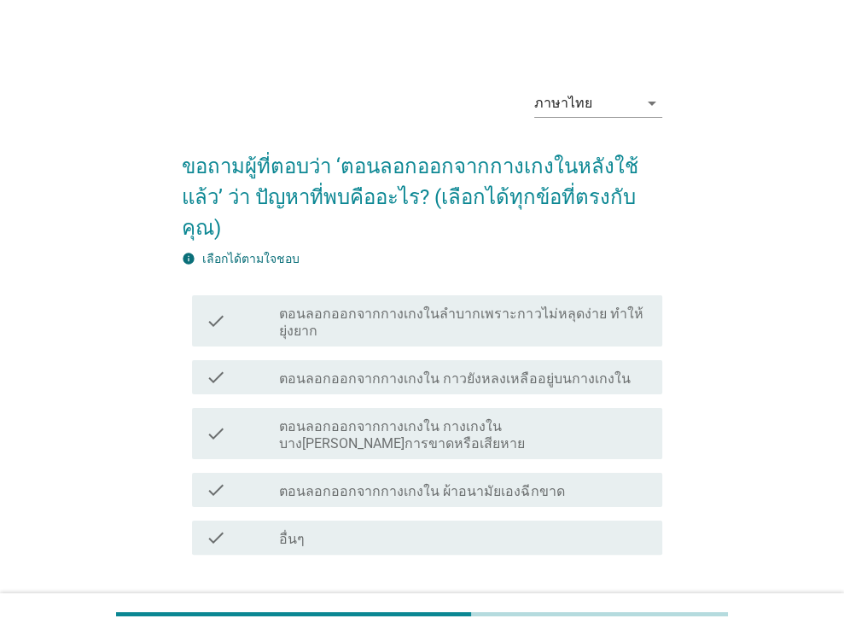
click at [524, 483] on label "ตอนลอกออกจากกางเกงใน ผ้าอนามัยเองฉีกขาด" at bounding box center [421, 491] width 285 height 17
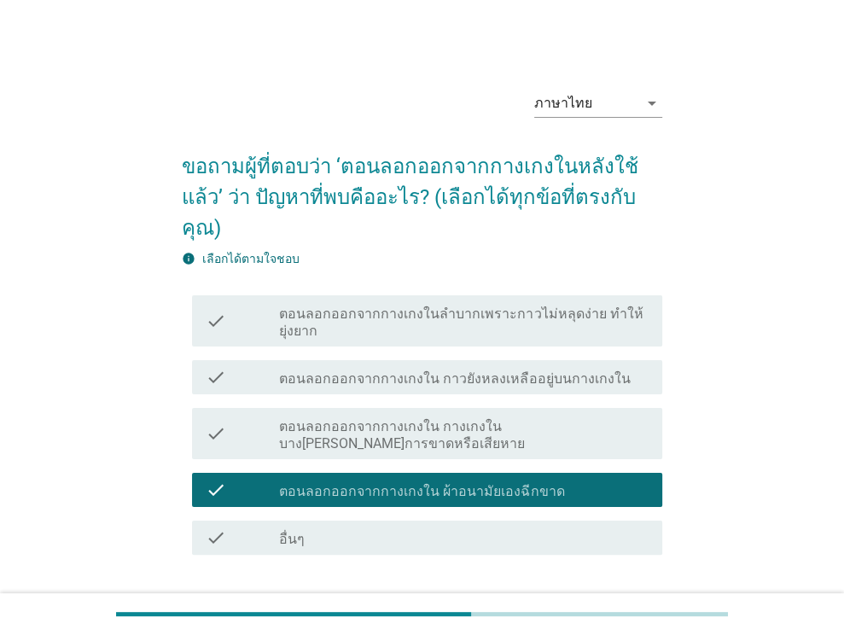
click at [631, 601] on button "ต่อไป" at bounding box center [617, 616] width 75 height 31
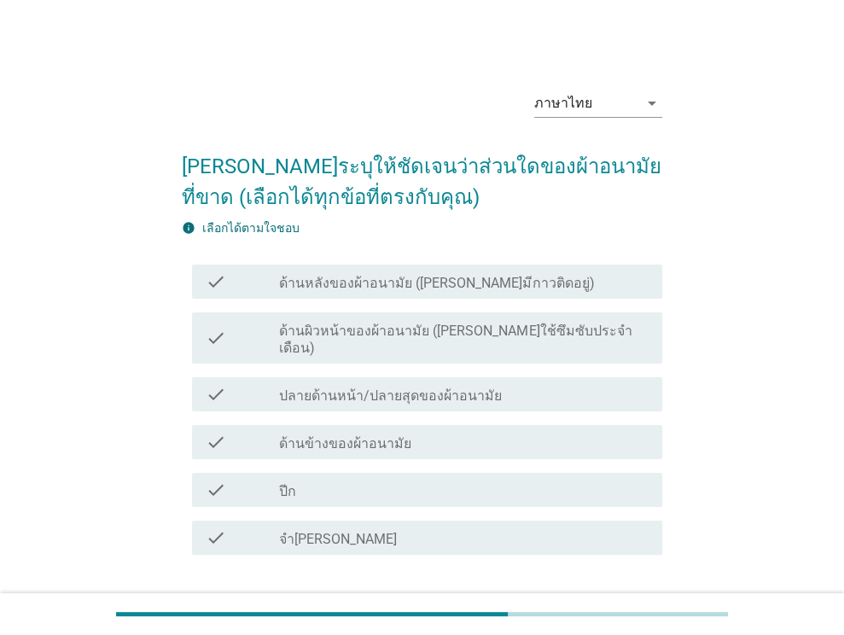
click at [451, 387] on label "ปลายด้านหน้า/ปลายสุดของผ้าอนามัย" at bounding box center [390, 395] width 223 height 17
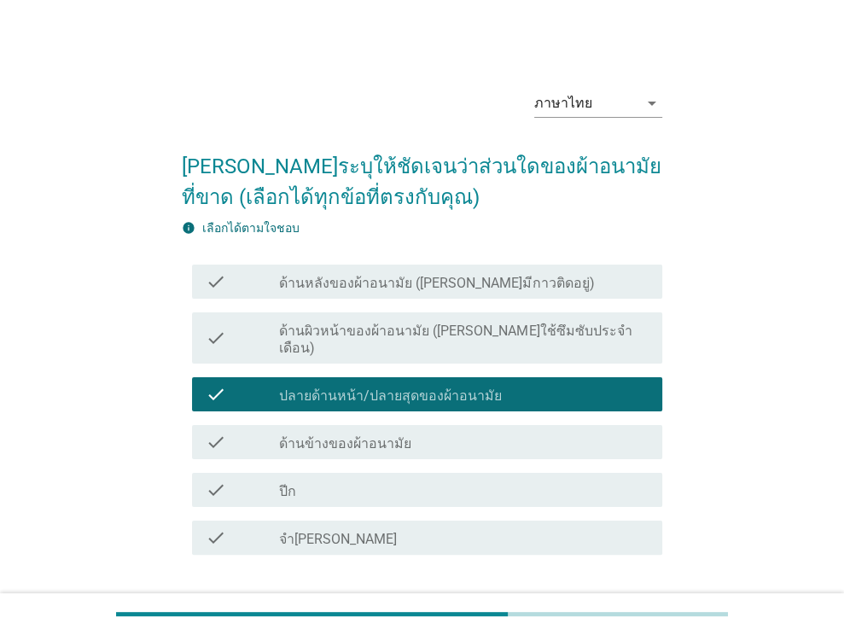
click at [613, 601] on button "ต่อไป" at bounding box center [617, 616] width 75 height 31
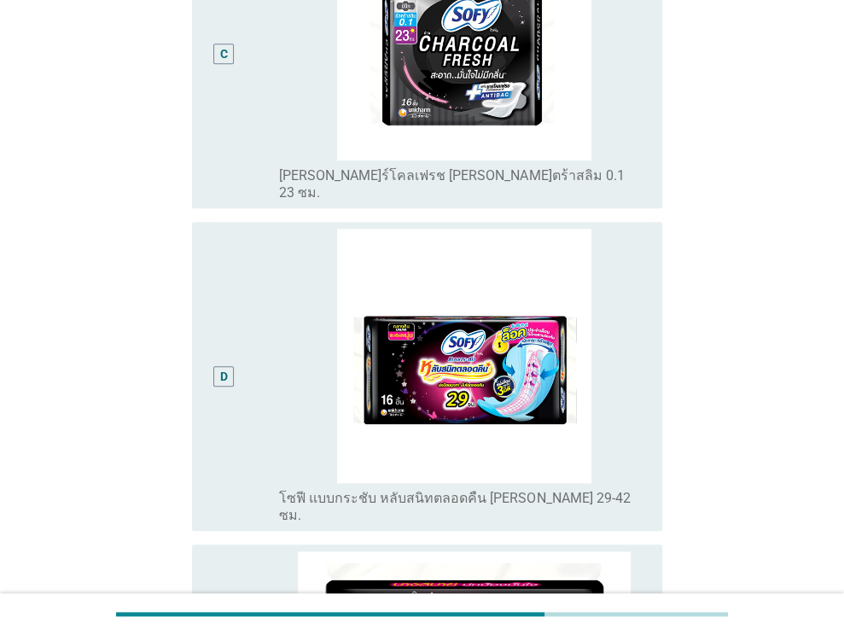
scroll to position [256, 0]
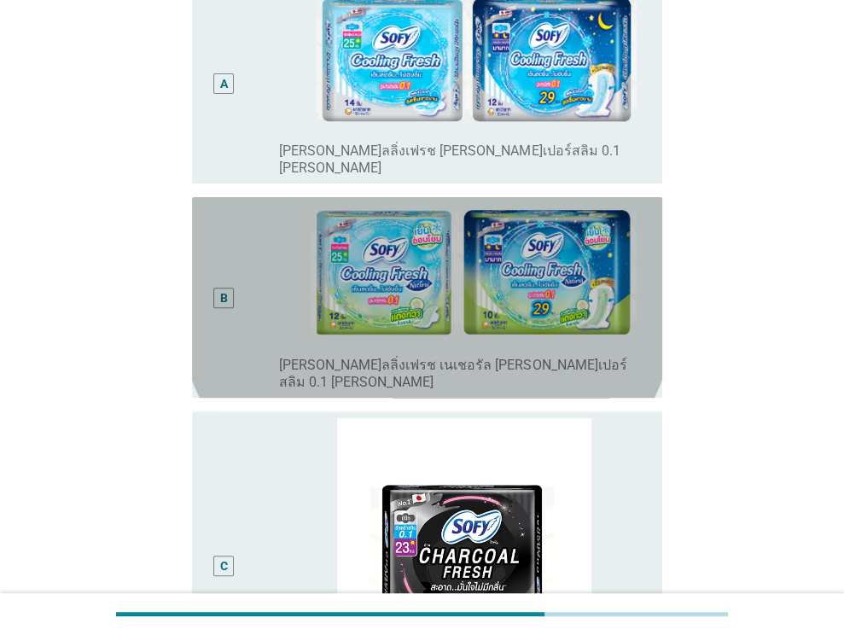
click at [250, 281] on div "B" at bounding box center [243, 297] width 74 height 187
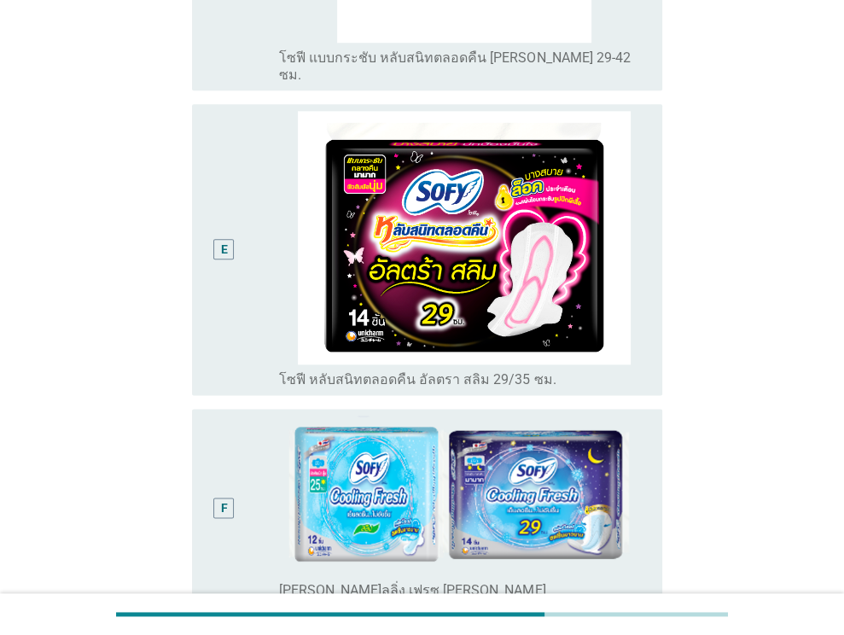
scroll to position [1379, 0]
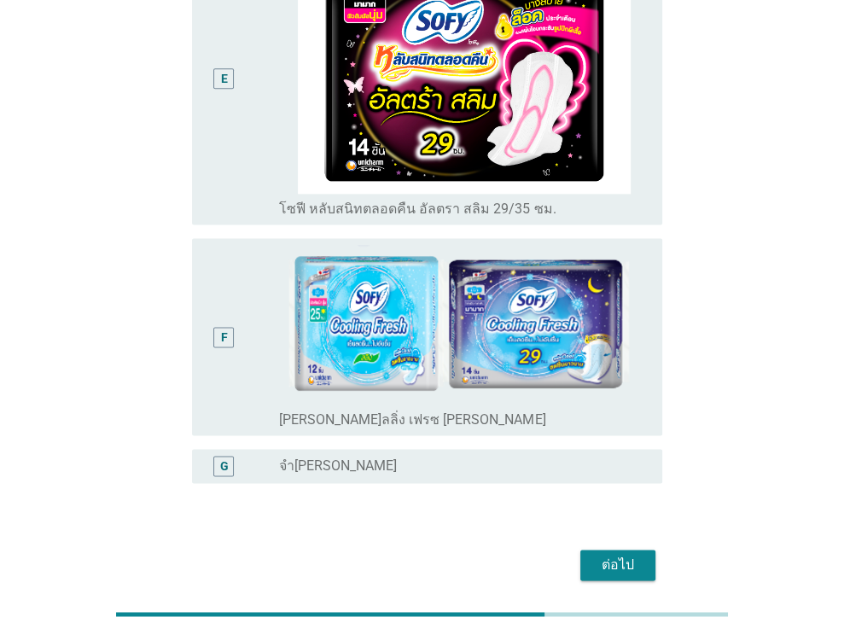
click at [639, 555] on div "ต่อไป" at bounding box center [618, 565] width 48 height 20
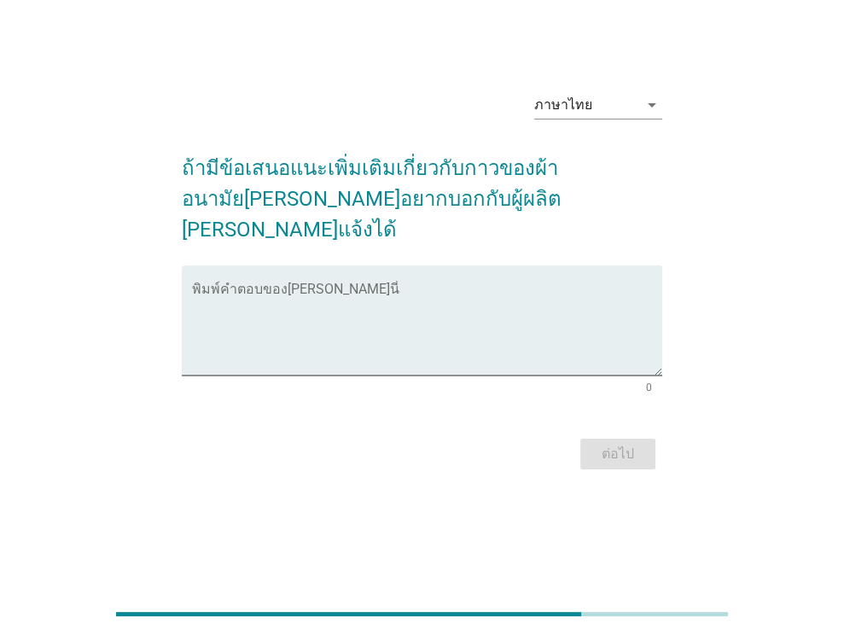
scroll to position [0, 0]
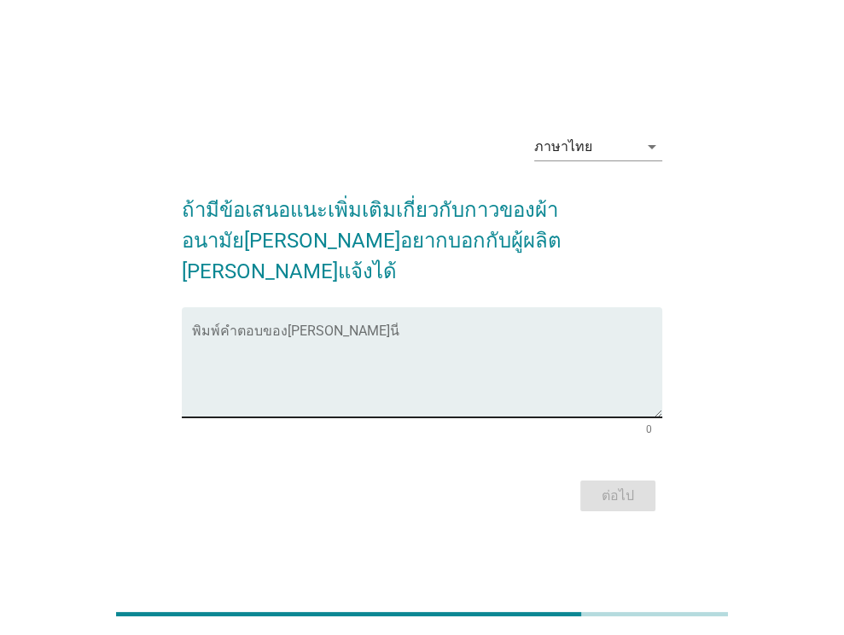
click at [608, 340] on textarea "พิมพ์คำตอบของคุณ ที่นี่" at bounding box center [427, 373] width 470 height 90
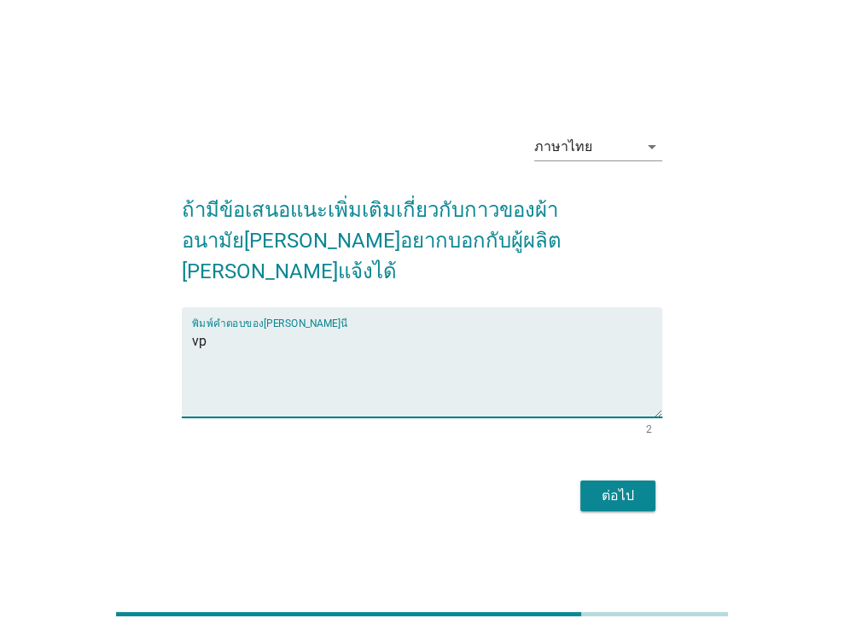
type textarea "v"
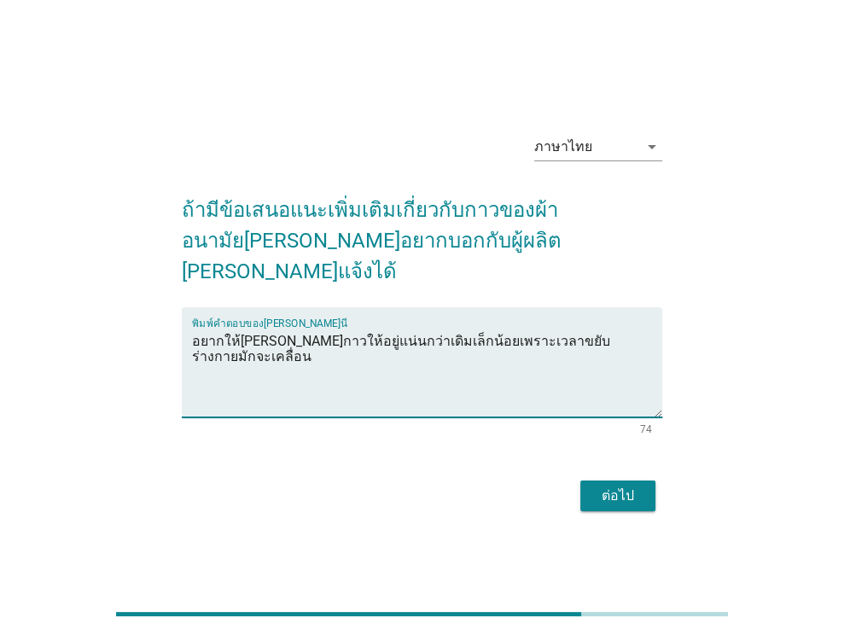
click at [550, 328] on textarea "อยากให้[PERSON_NAME]กาวให้อยู่แน่นกว่าเดิมเล็กน้อยเพราะเวลาขยับร่างกายมักจะเคลื…" at bounding box center [427, 373] width 470 height 90
type textarea "อยากให้[PERSON_NAME]กาวให้อยู่แน่นกว่าเดิมเล็กน้อยเพราะเวลาขยับร่างกายผ้าอนามัย…"
click at [621, 486] on div "ต่อไป" at bounding box center [618, 496] width 48 height 20
